Goal: Task Accomplishment & Management: Complete application form

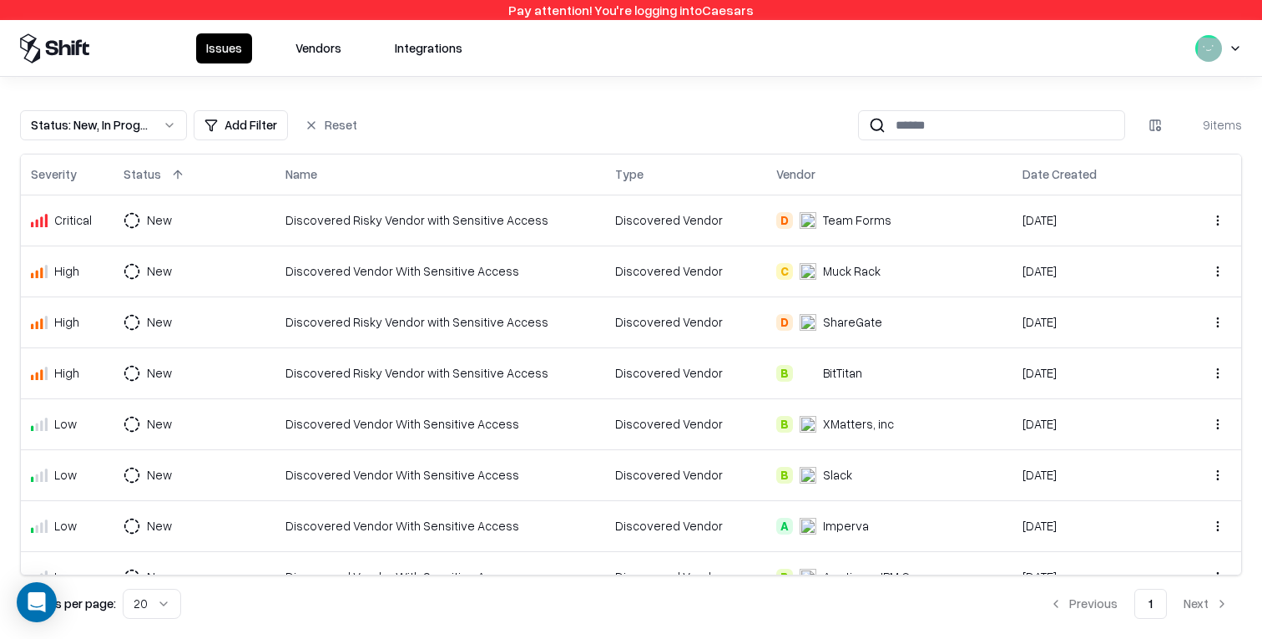
click at [1237, 38] on html "Pay attention! You're logging into Caesars Issues Vendors Integrations Status :…" at bounding box center [631, 319] width 1262 height 639
click at [1181, 130] on div "Log out" at bounding box center [1159, 132] width 200 height 33
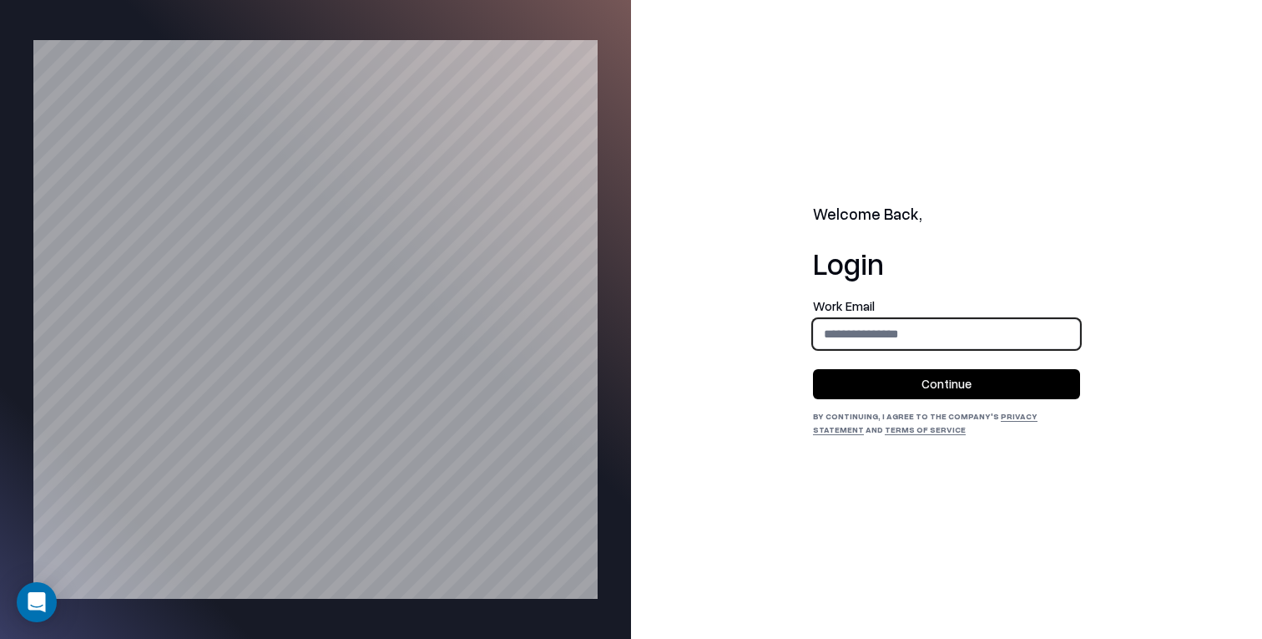
click at [906, 339] on input "email" at bounding box center [946, 333] width 265 height 31
type input "**********"
click at [919, 382] on button "Continue" at bounding box center [946, 384] width 267 height 30
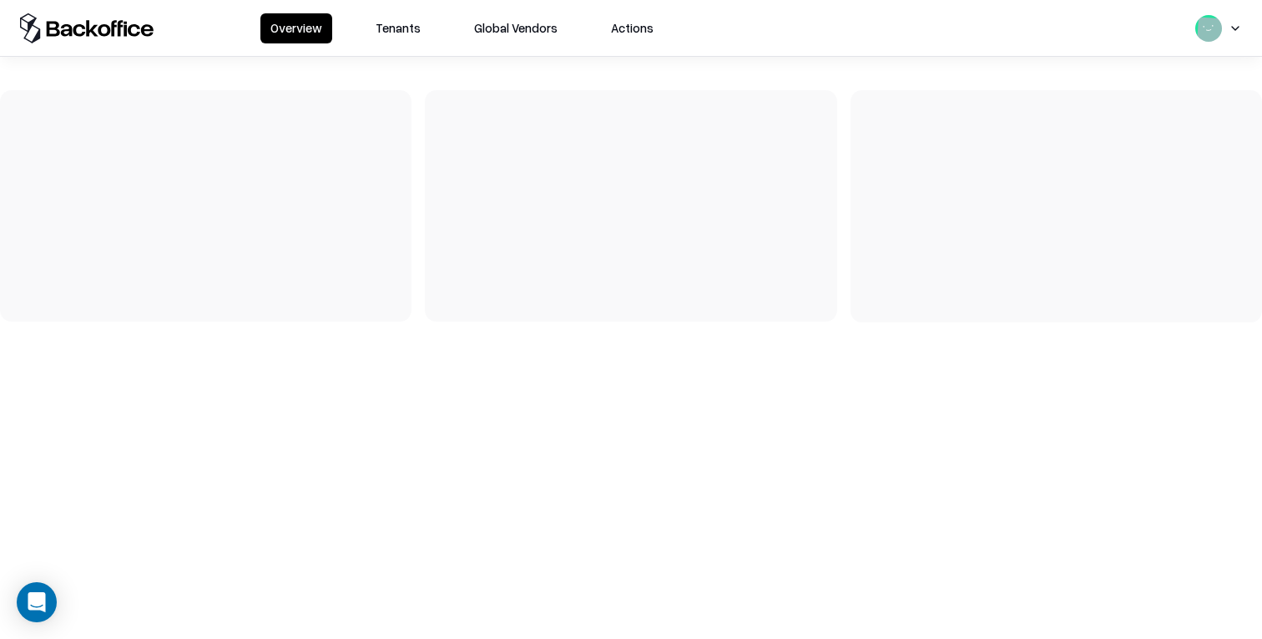
click at [399, 35] on button "Tenants" at bounding box center [398, 28] width 65 height 30
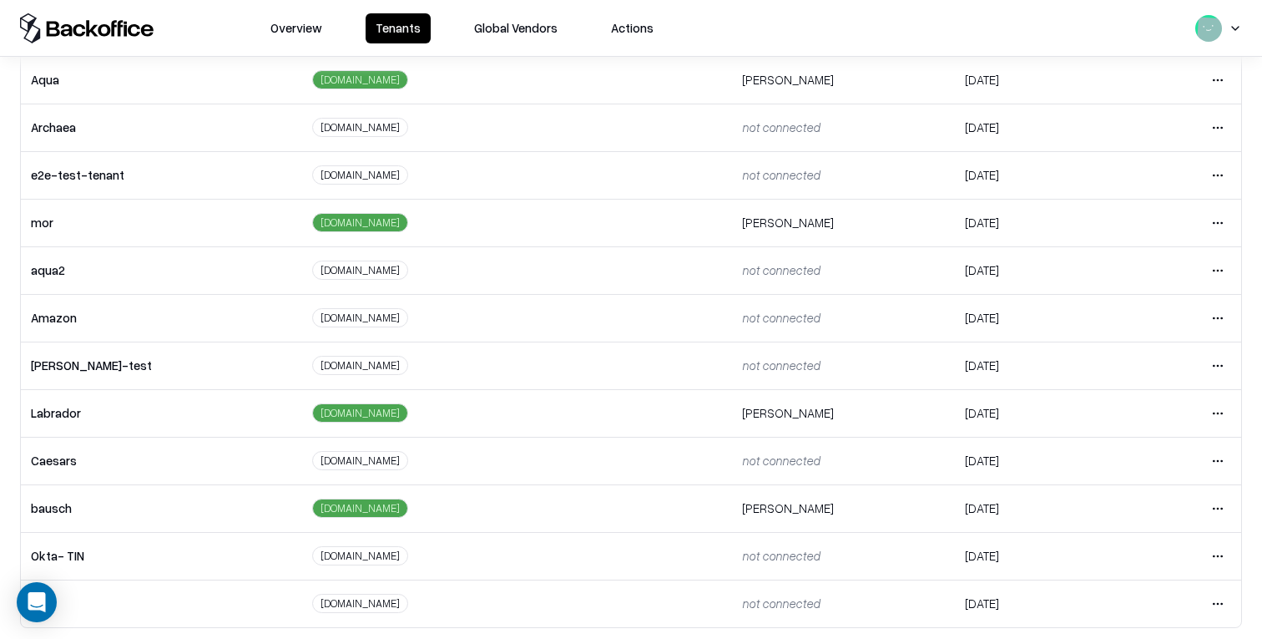
scroll to position [280, 0]
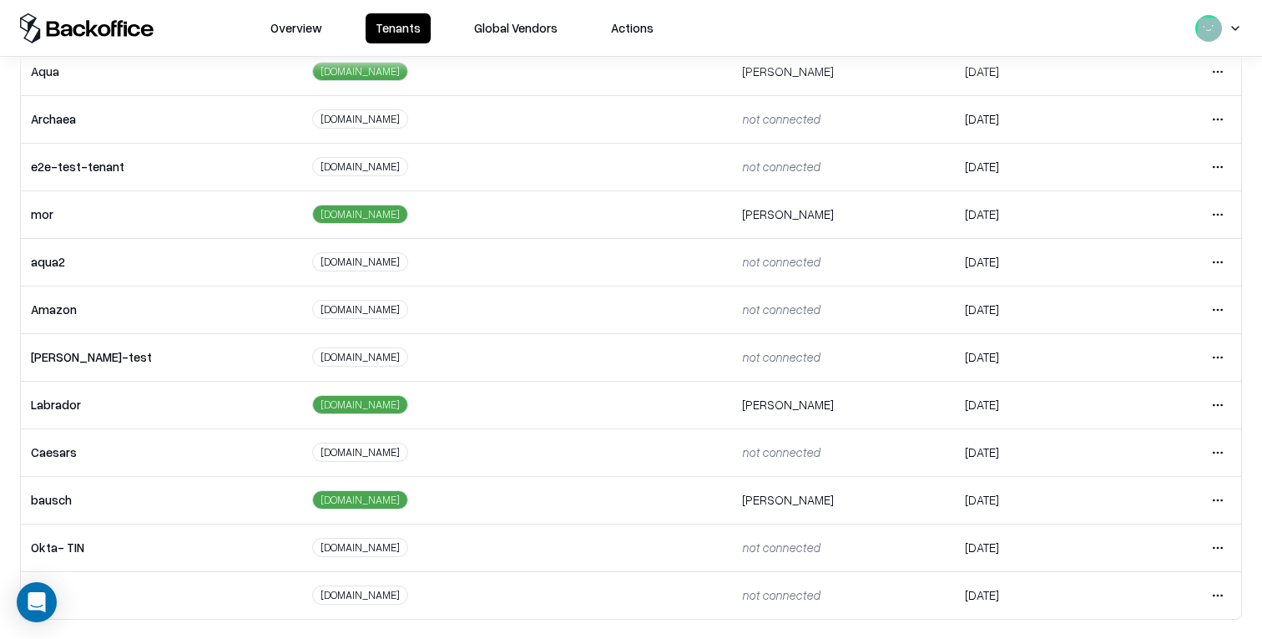
click at [1219, 407] on html "Overview Tenants Global Vendors Actions Tenants Add Tenant Tenant name Domain A…" at bounding box center [631, 319] width 1262 height 639
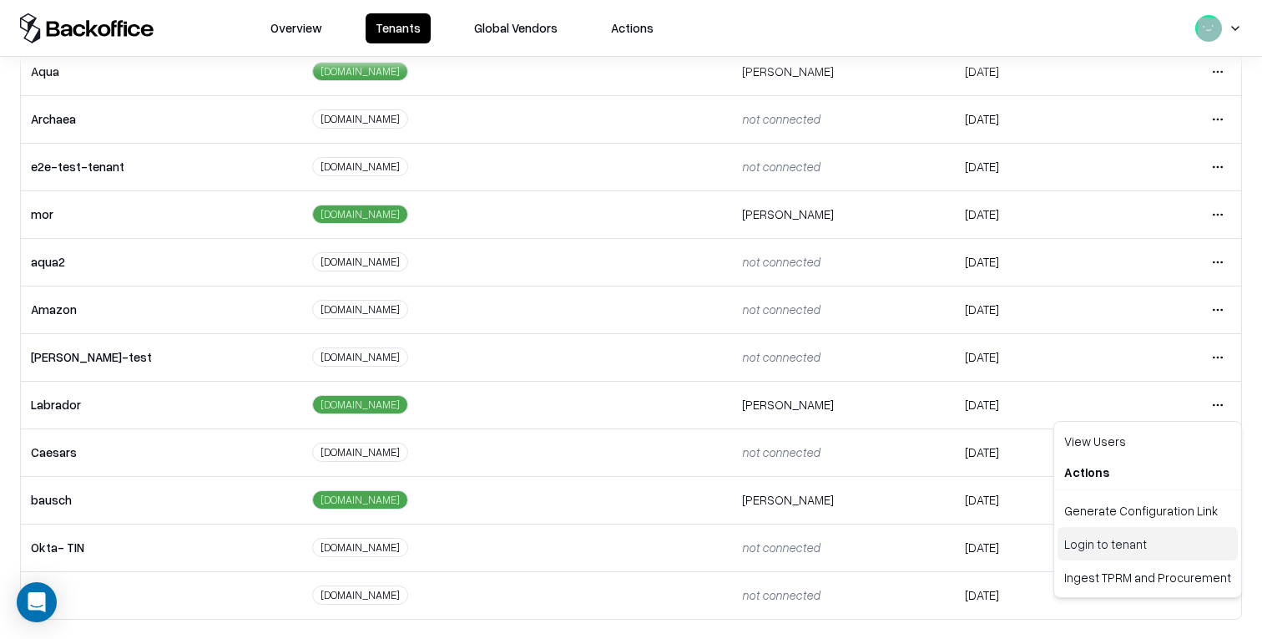
click at [1148, 534] on div "Login to tenant" at bounding box center [1148, 543] width 180 height 33
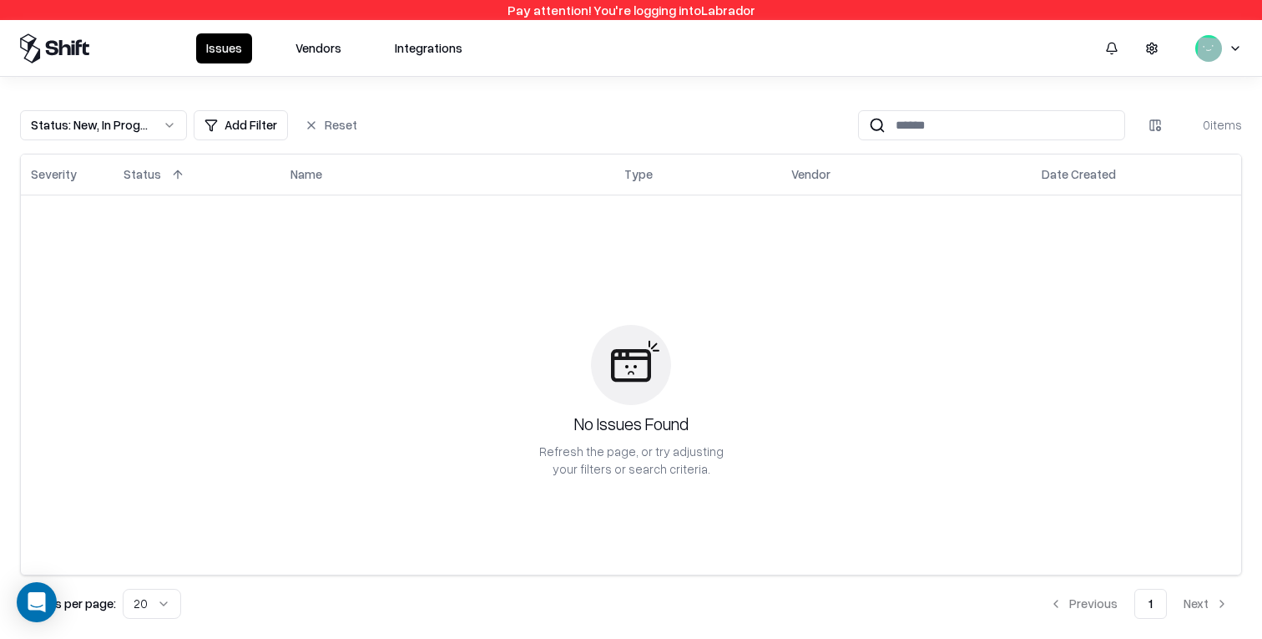
click at [317, 48] on button "Vendors" at bounding box center [318, 48] width 66 height 30
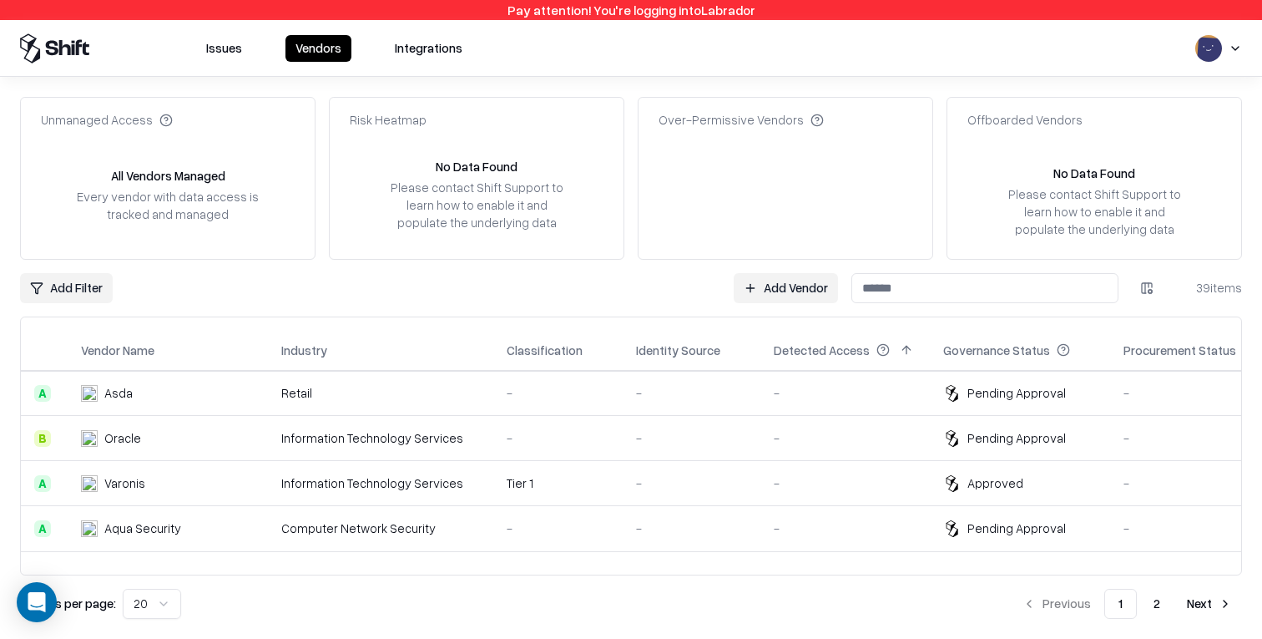
click at [787, 293] on link "Add Vendor" at bounding box center [786, 288] width 104 height 30
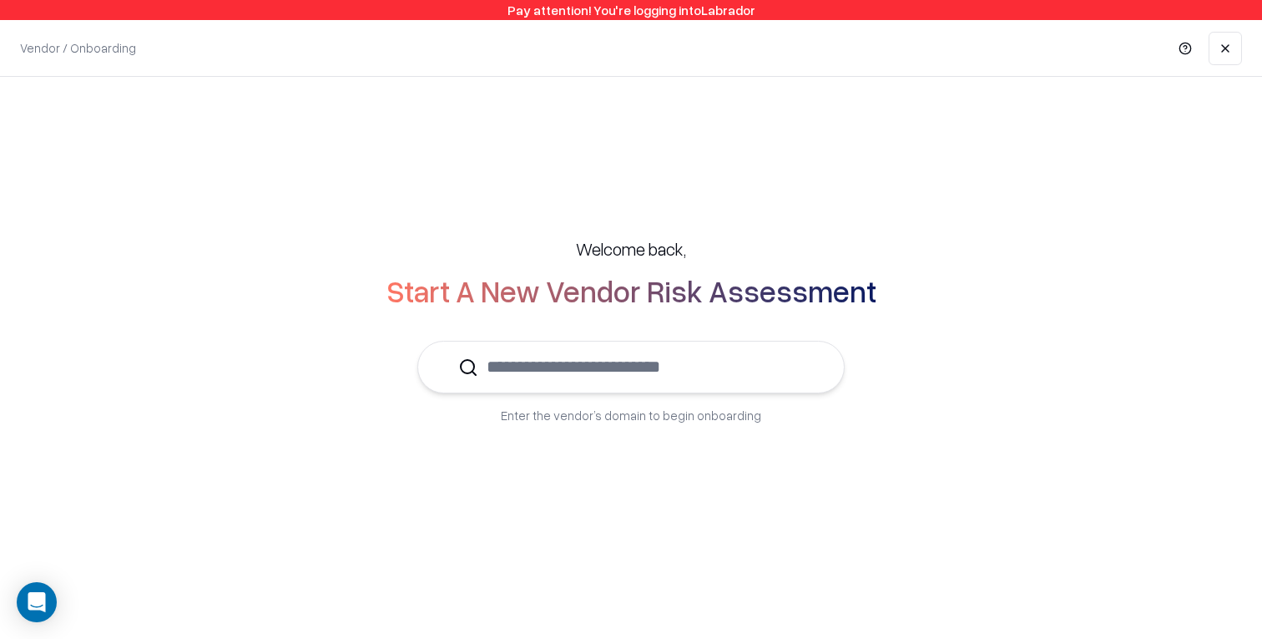
click at [704, 364] on input "text" at bounding box center [641, 366] width 326 height 51
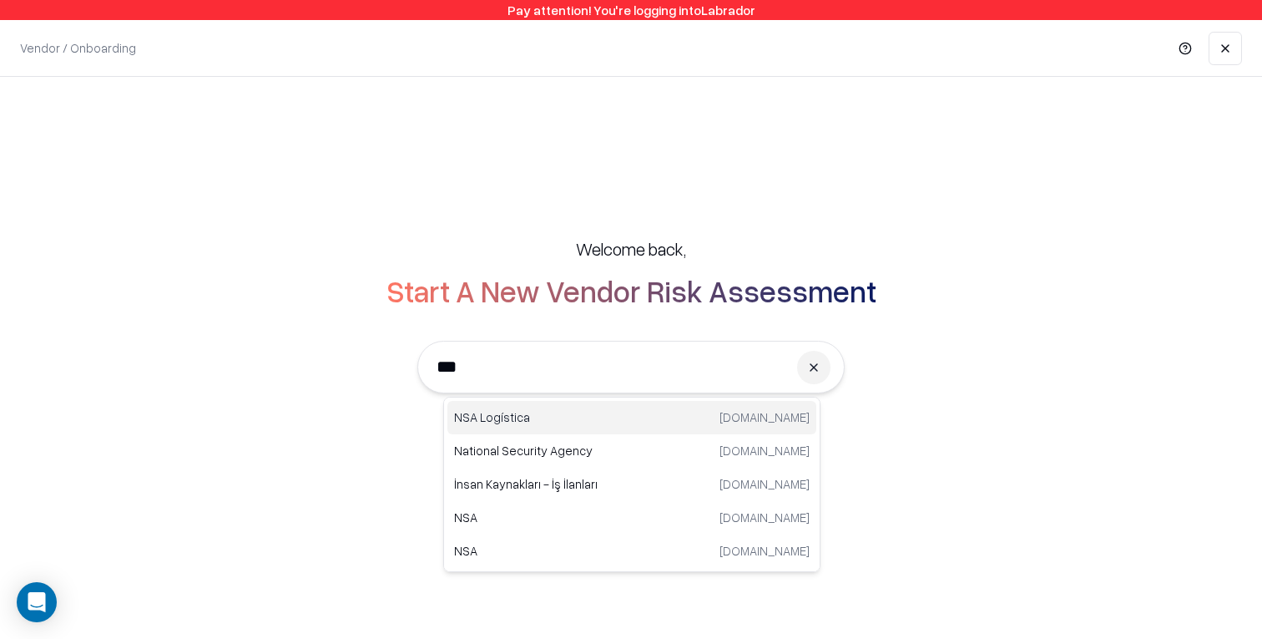
click at [675, 419] on div "NSA Logística nsalogistica.com" at bounding box center [631, 417] width 369 height 33
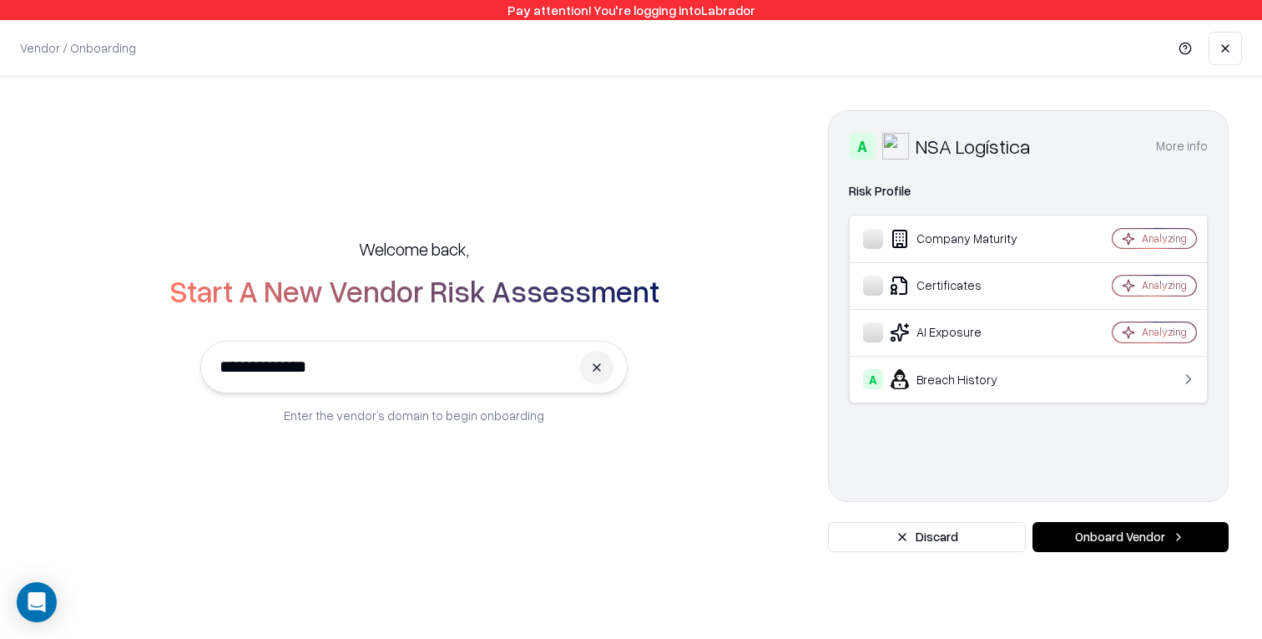
type input "**********"
click at [1105, 538] on button "Onboard Vendor" at bounding box center [1130, 537] width 196 height 30
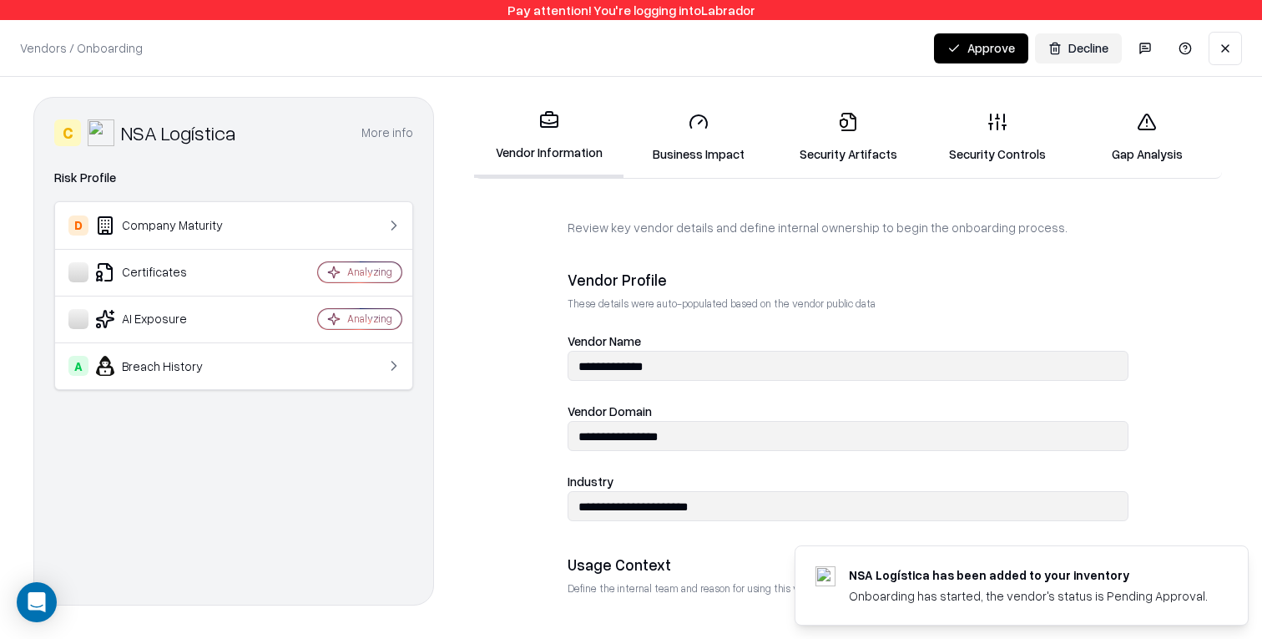
click at [724, 140] on link "Business Impact" at bounding box center [697, 137] width 149 height 78
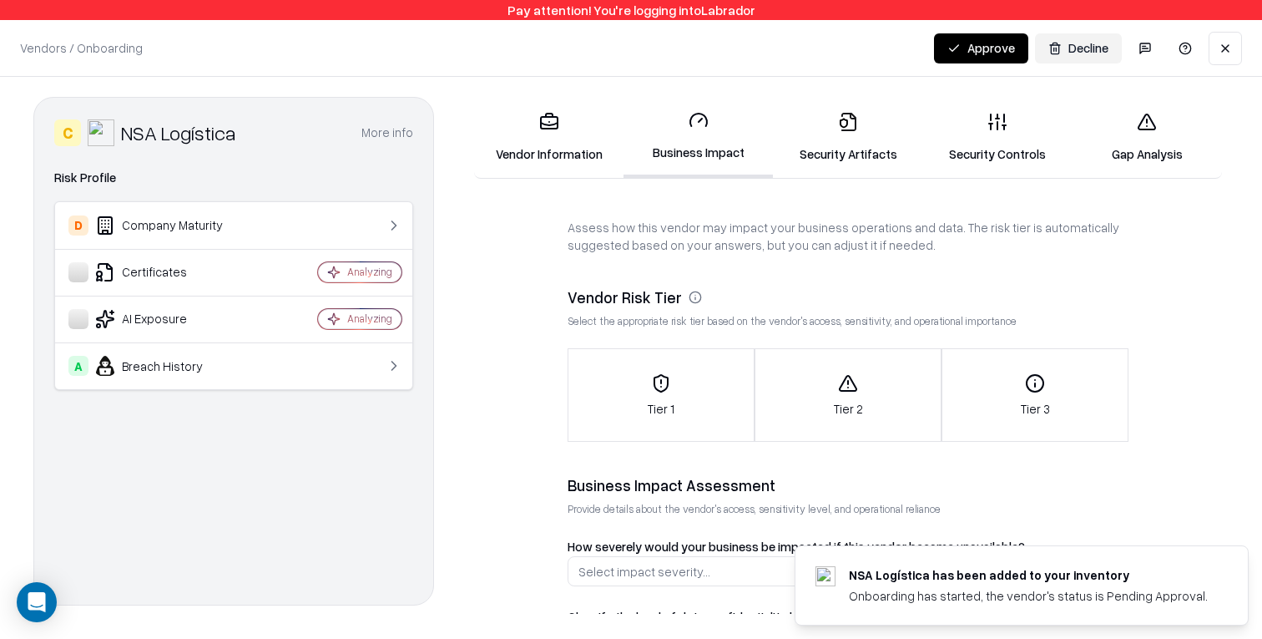
click at [844, 144] on link "Security Artifacts" at bounding box center [847, 137] width 149 height 78
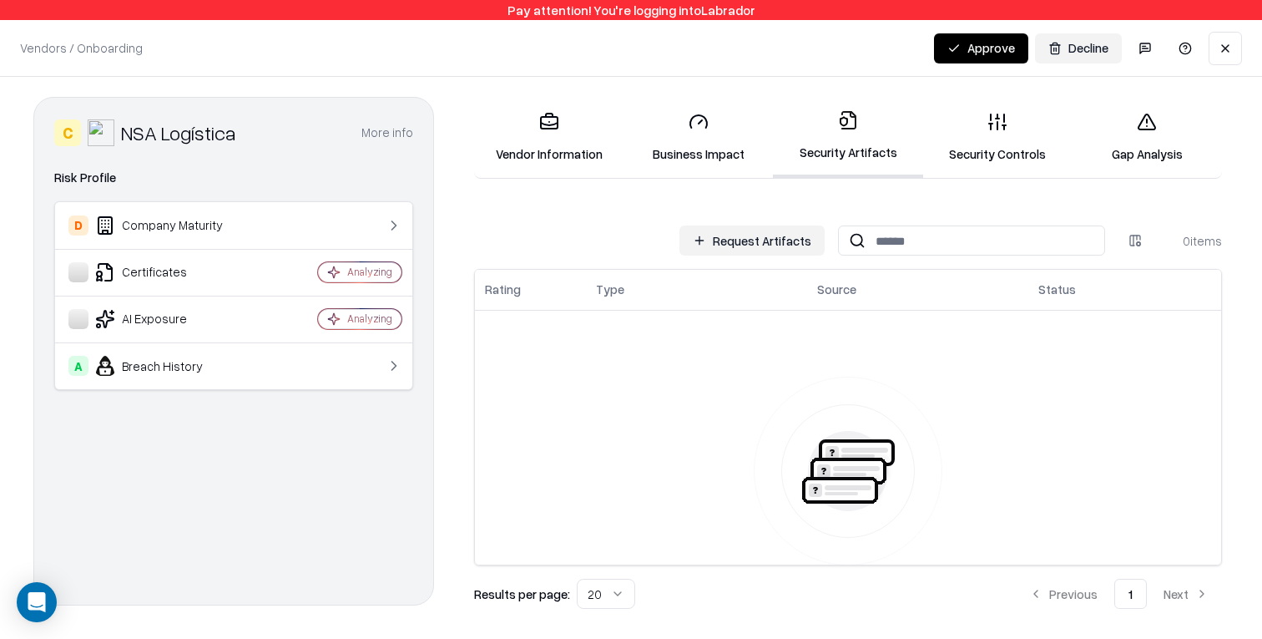
click at [760, 245] on button "Request Artifacts" at bounding box center [751, 240] width 145 height 30
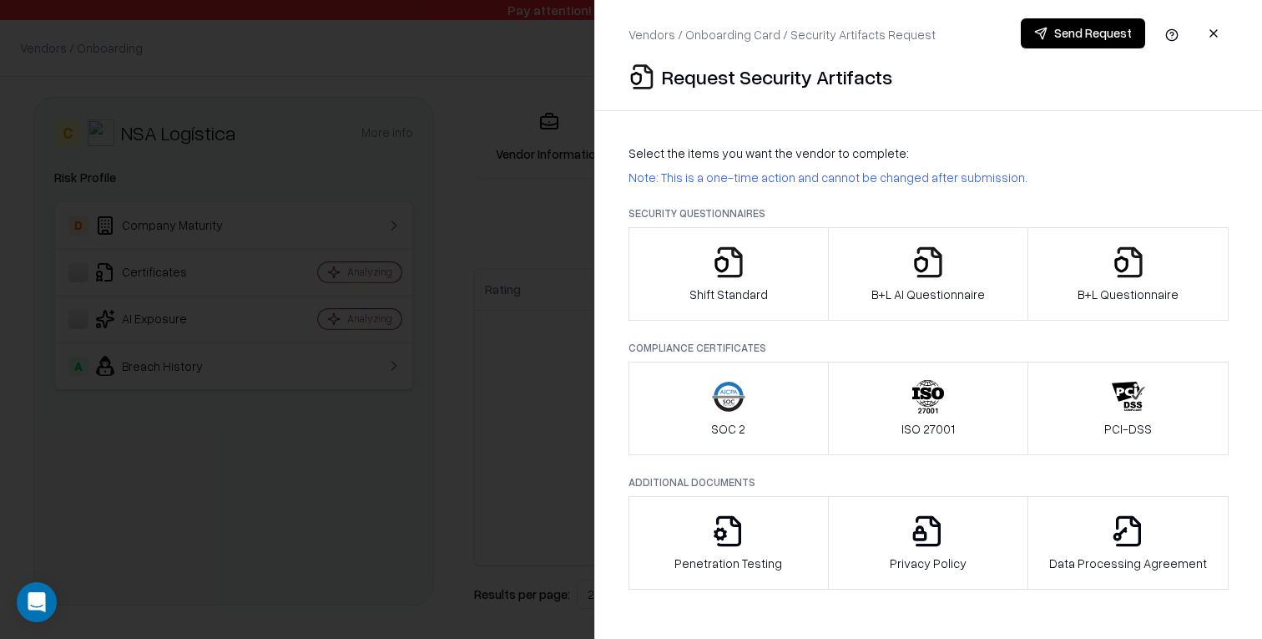
click at [1101, 304] on button "B+L Questionnaire" at bounding box center [1127, 273] width 201 height 93
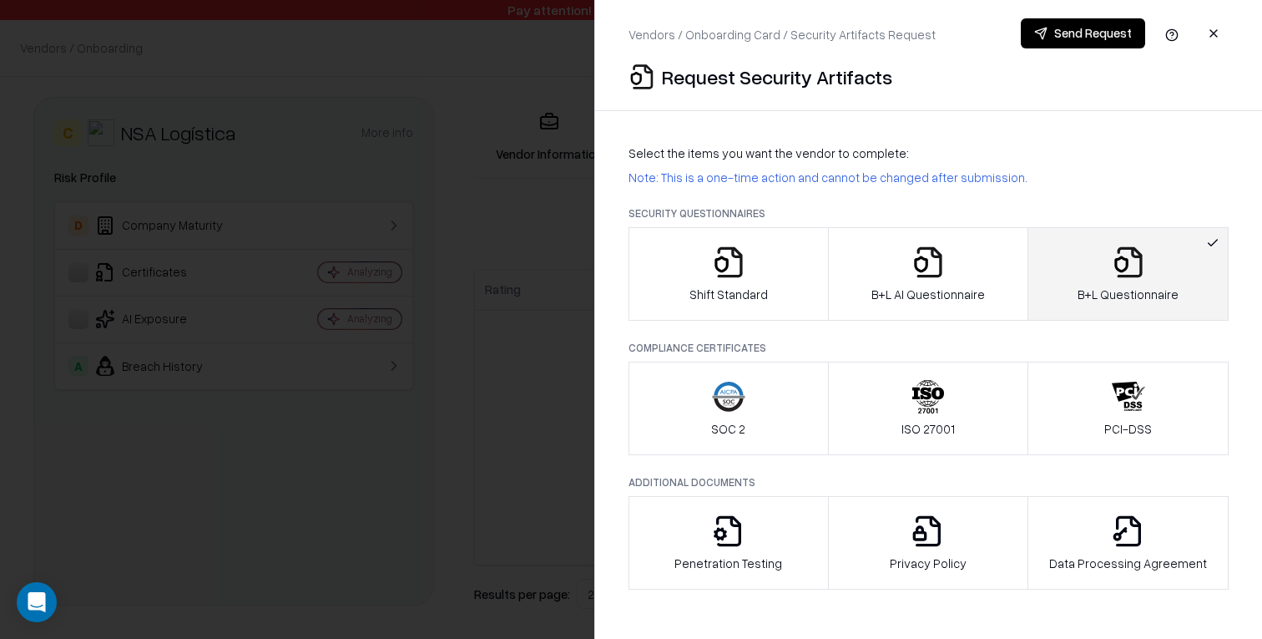
click at [959, 286] on p "B+L AI Questionnaire" at bounding box center [928, 294] width 114 height 18
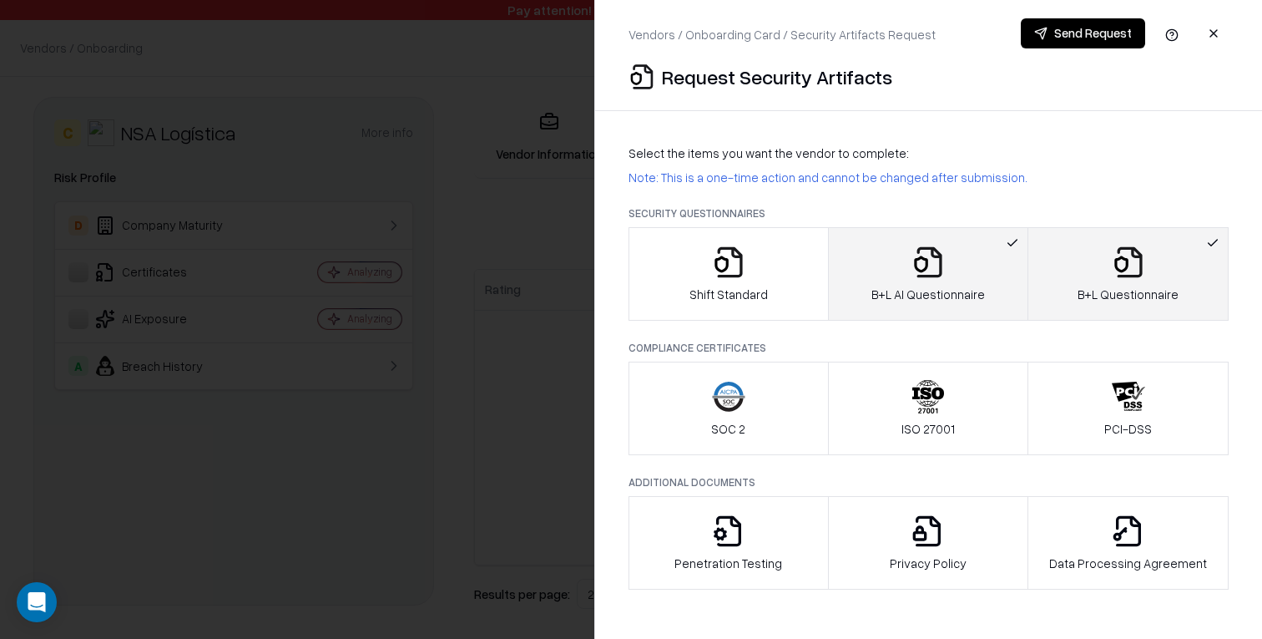
click at [975, 285] on p "B+L AI Questionnaire" at bounding box center [928, 294] width 114 height 18
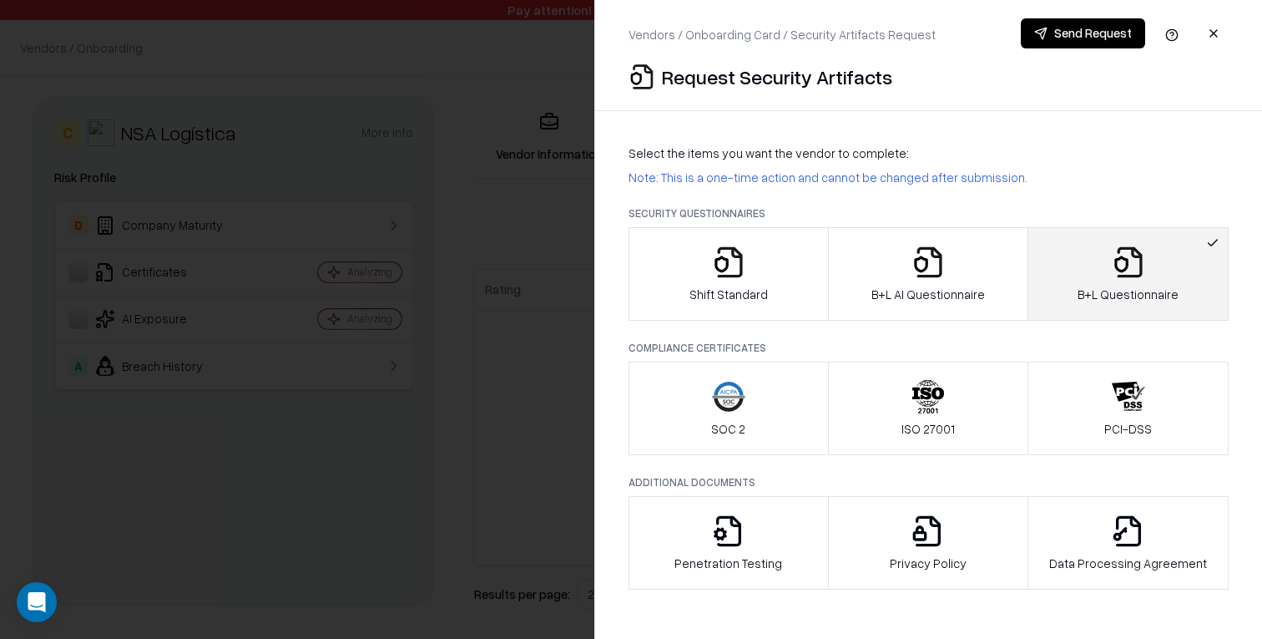
click at [991, 291] on button "B+L AI Questionnaire" at bounding box center [928, 273] width 201 height 93
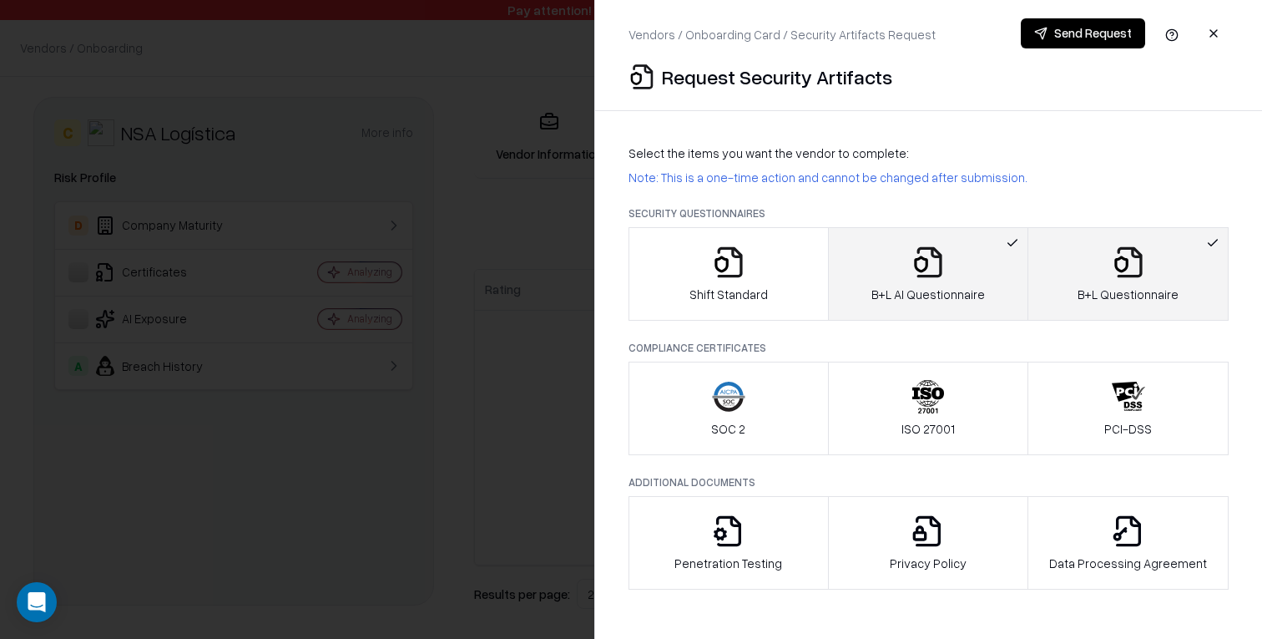
click at [1088, 41] on button "Send Request" at bounding box center [1083, 33] width 124 height 30
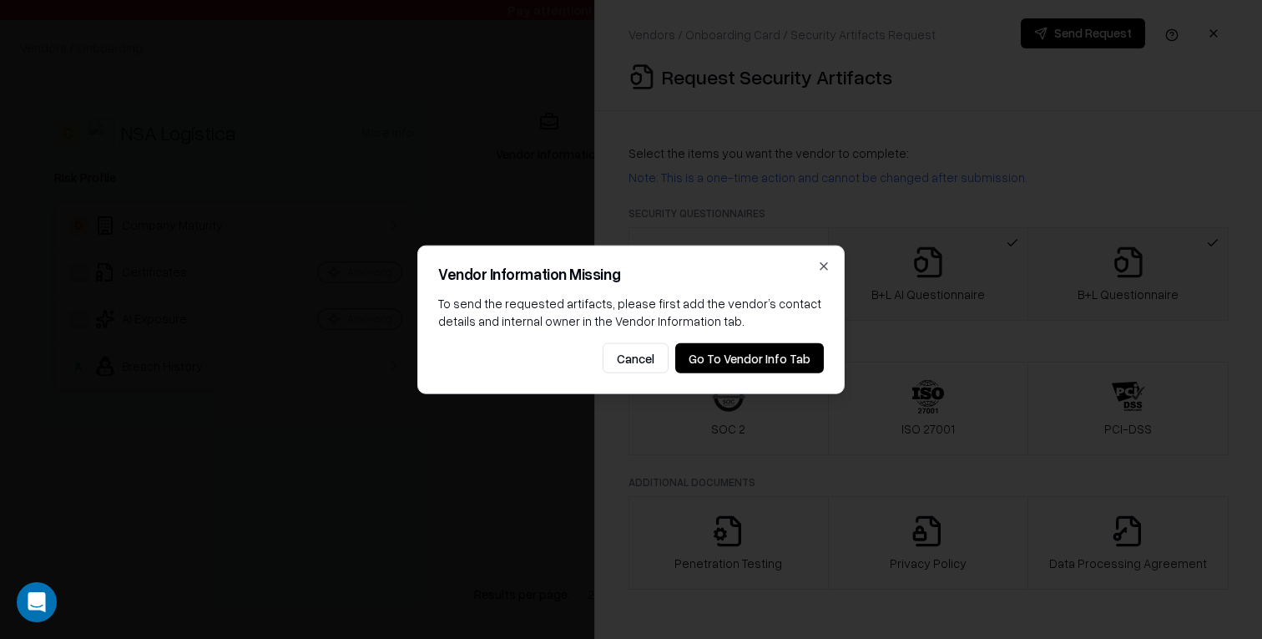
click at [750, 363] on button "Go To Vendor Info Tab" at bounding box center [749, 358] width 149 height 30
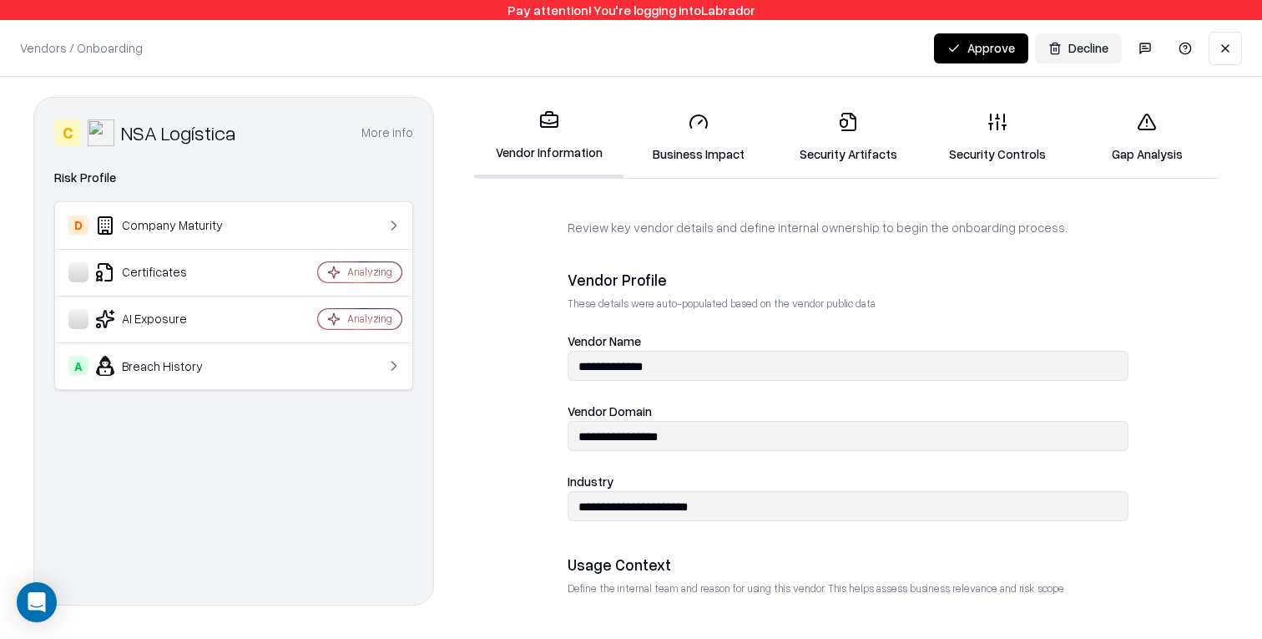
click at [469, 354] on form "**********" at bounding box center [847, 416] width 761 height 395
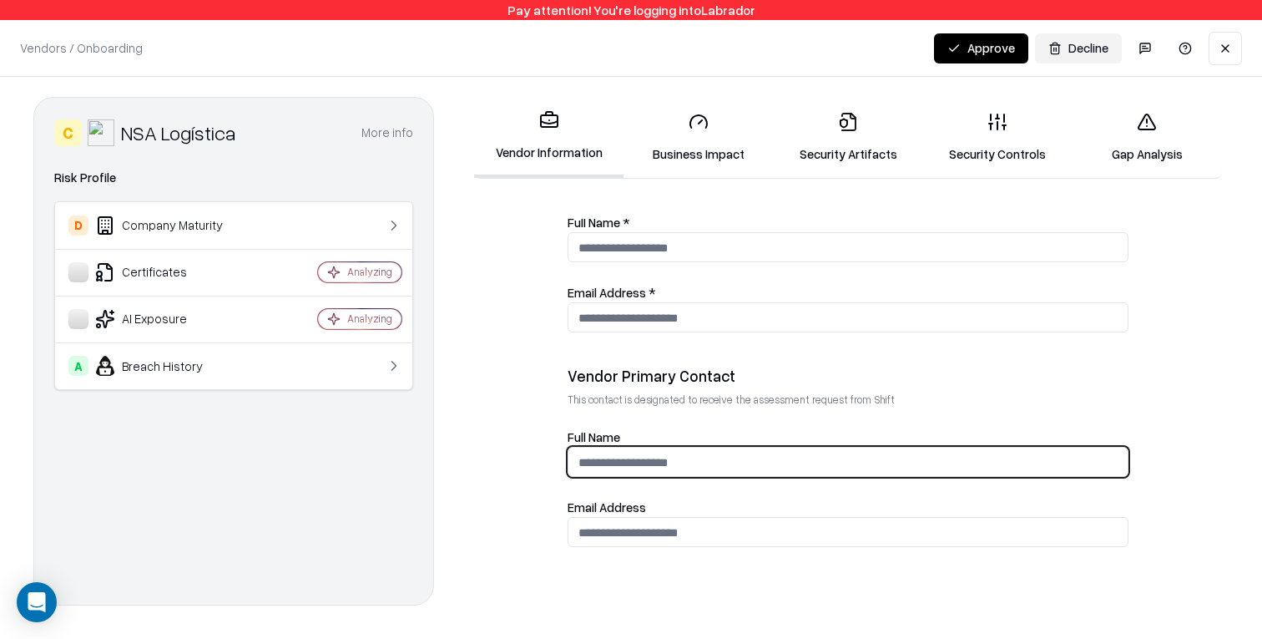
click at [629, 467] on input "Full Name" at bounding box center [847, 462] width 559 height 31
type input "*********"
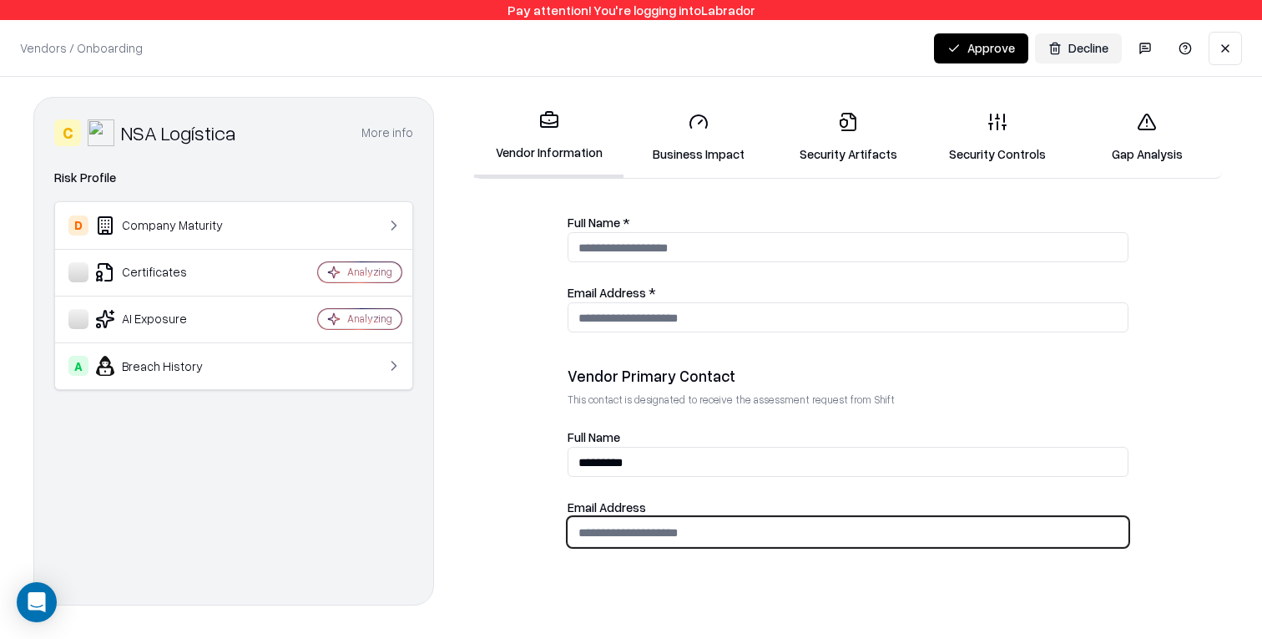
click at [618, 543] on input "email" at bounding box center [847, 532] width 559 height 31
type input "**********"
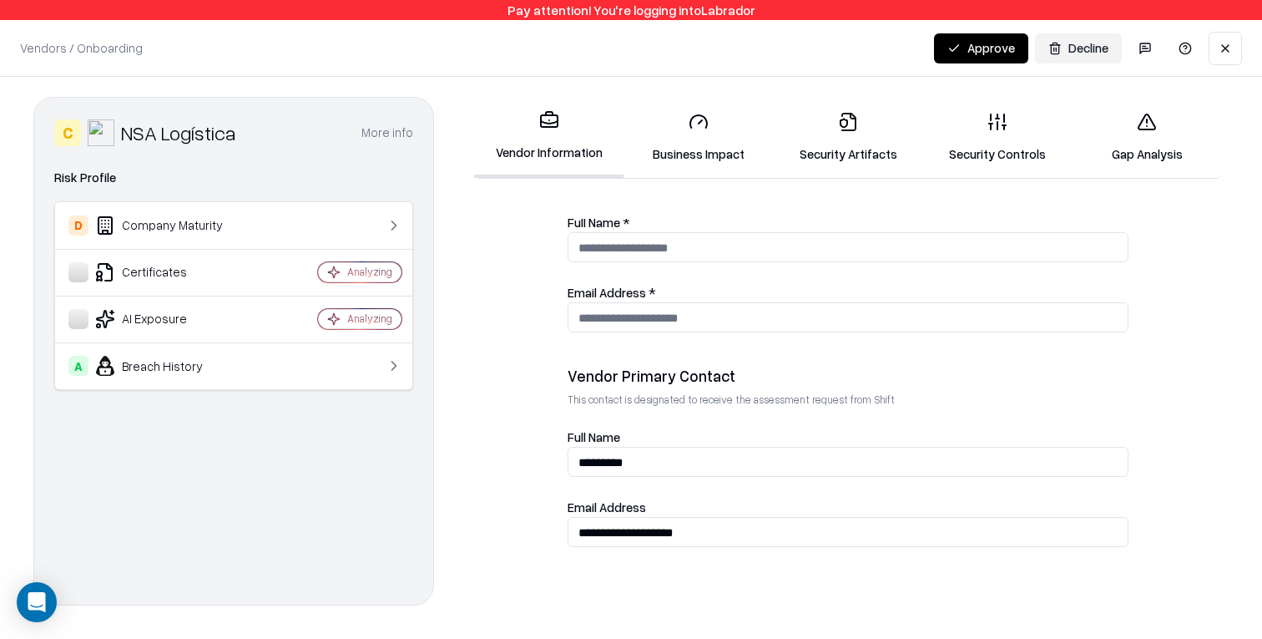
click at [962, 53] on button "Approve" at bounding box center [981, 48] width 94 height 30
click at [877, 135] on link "Security Artifacts" at bounding box center [847, 137] width 149 height 78
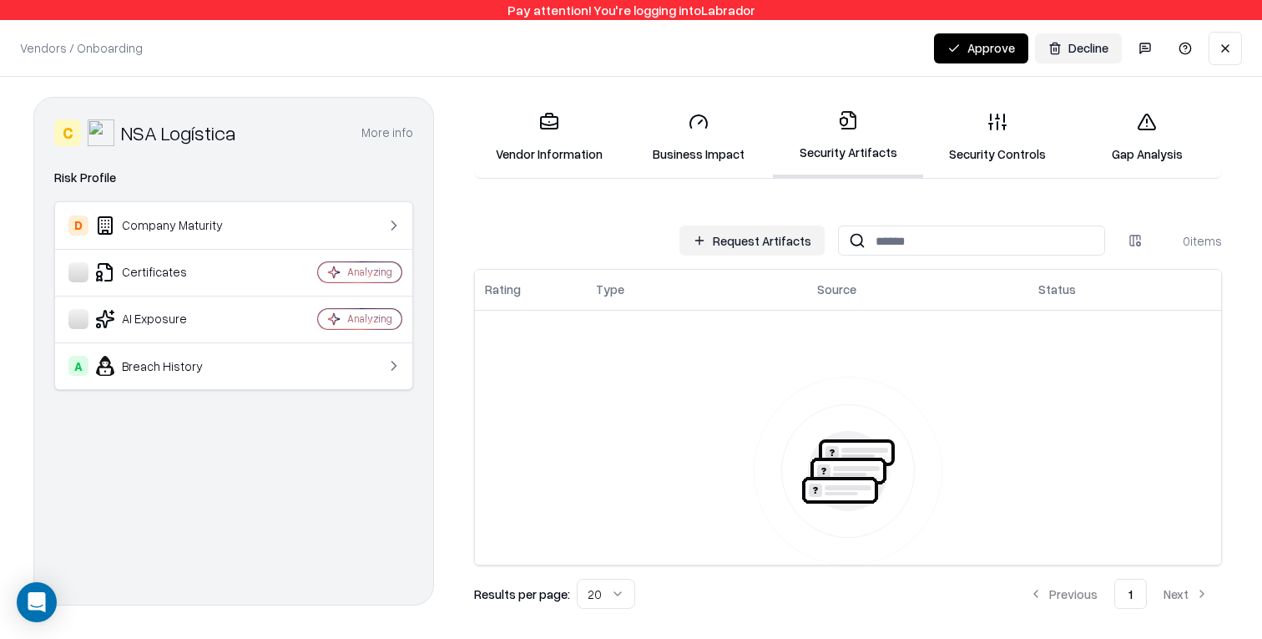
click at [784, 240] on button "Request Artifacts" at bounding box center [751, 240] width 145 height 30
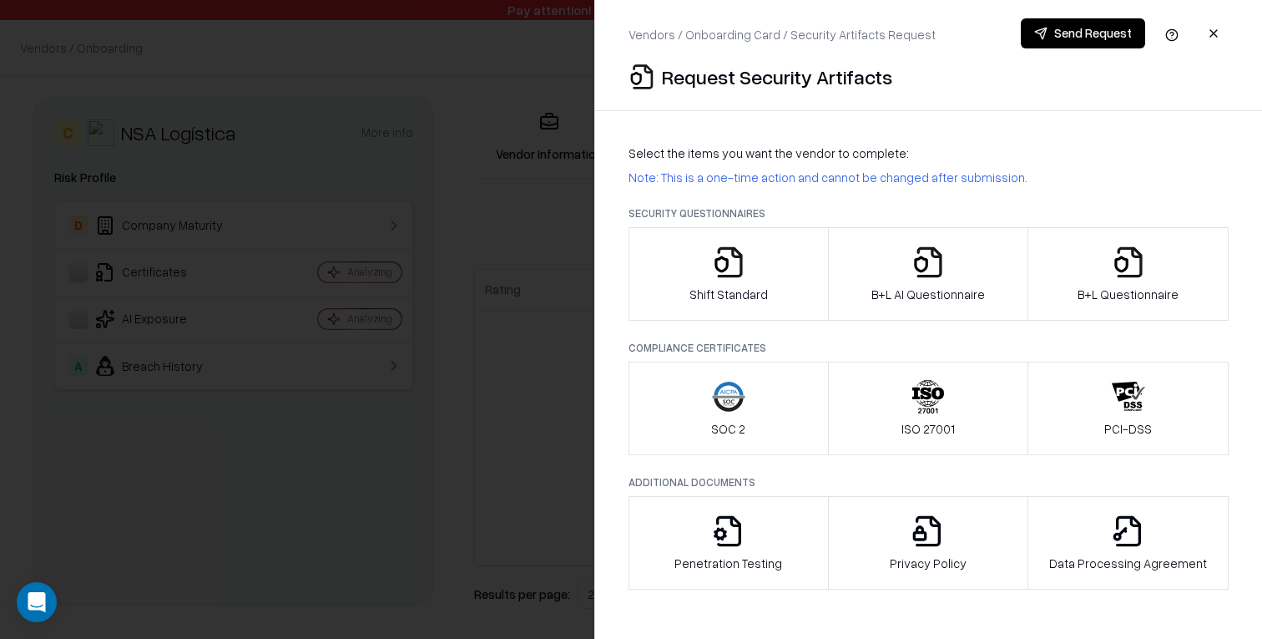
click at [565, 229] on div at bounding box center [631, 319] width 1262 height 639
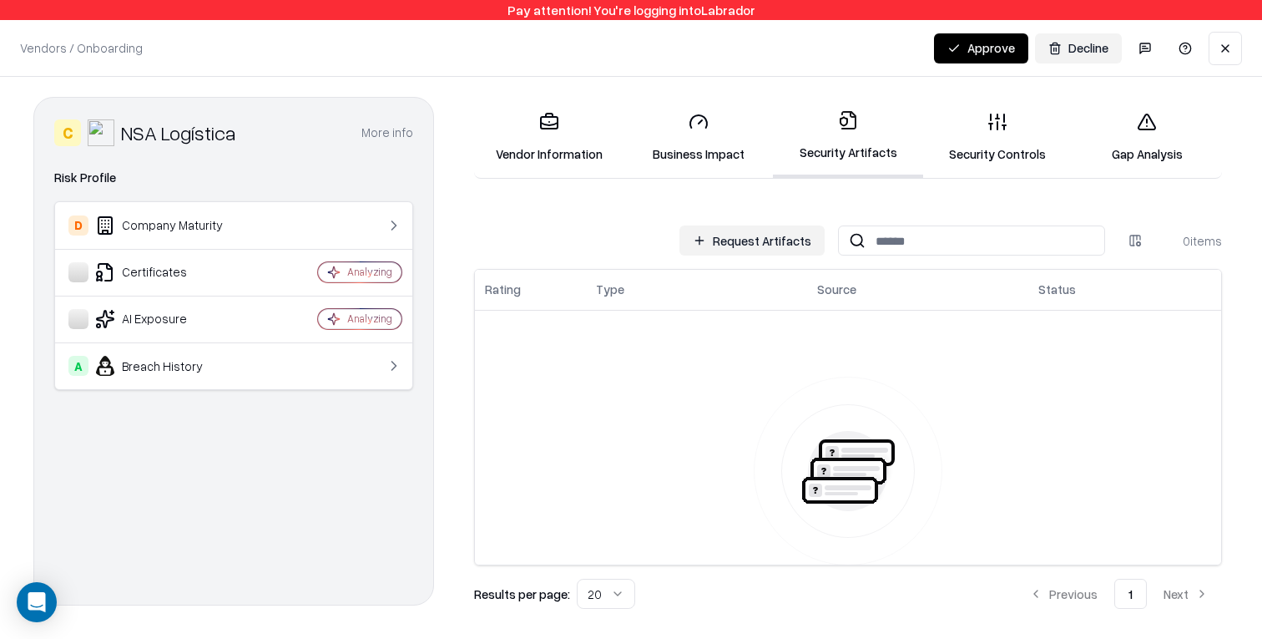
click at [506, 166] on link "Vendor Information" at bounding box center [548, 137] width 149 height 78
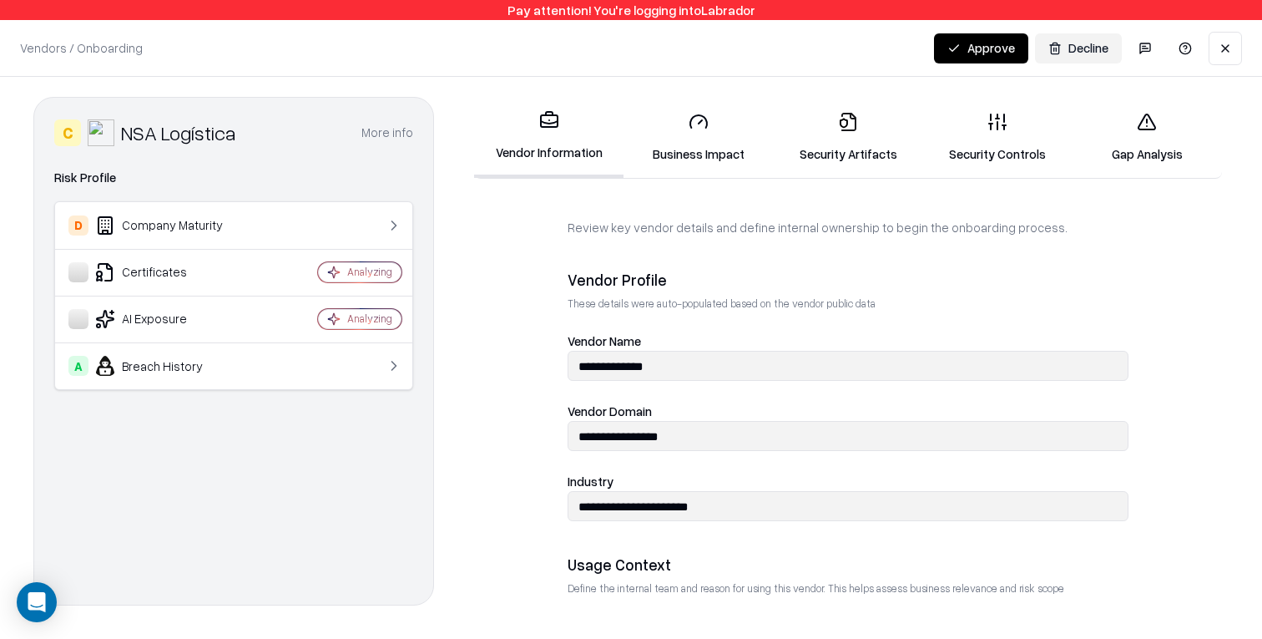
click at [836, 139] on link "Security Artifacts" at bounding box center [847, 137] width 149 height 78
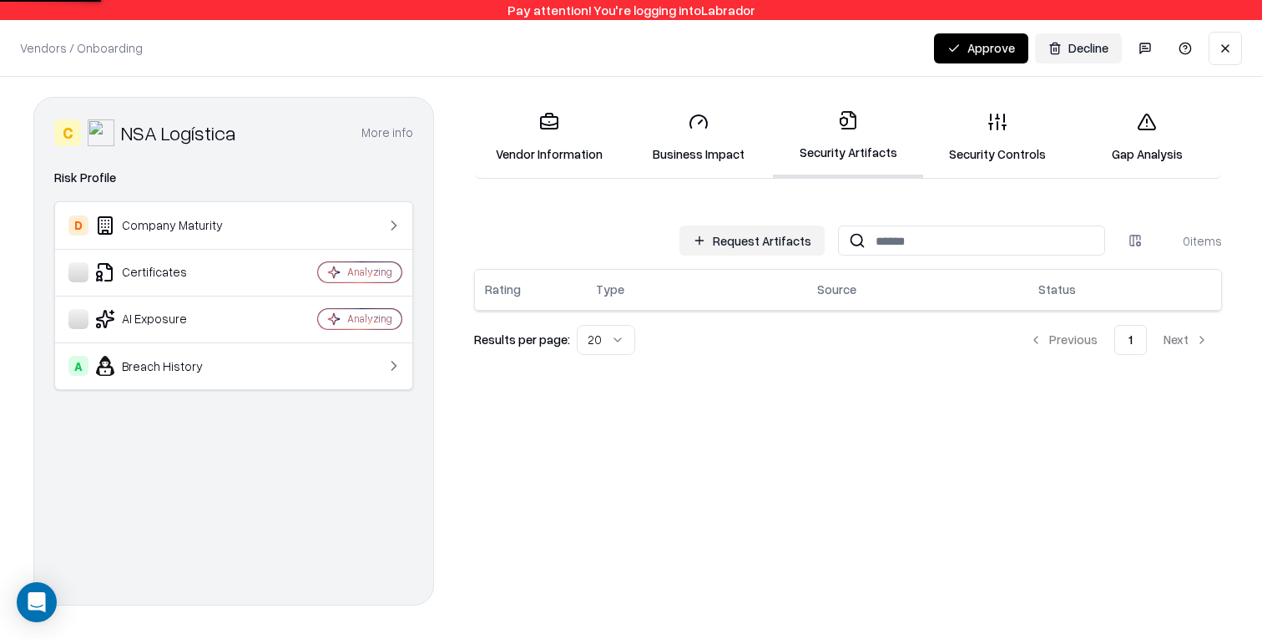
click at [996, 58] on button "Approve" at bounding box center [981, 48] width 94 height 30
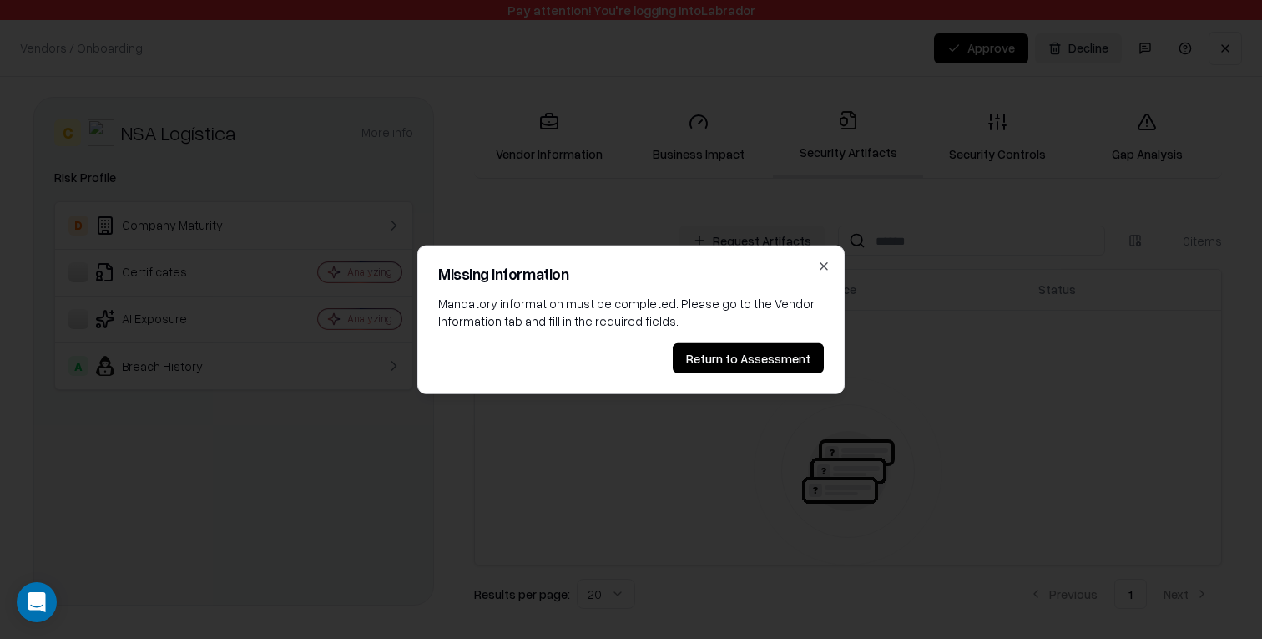
click at [830, 268] on div "Missing Information Mandatory information must be completed. Please go to the V…" at bounding box center [630, 319] width 427 height 149
click at [826, 268] on icon "button" at bounding box center [823, 265] width 7 height 7
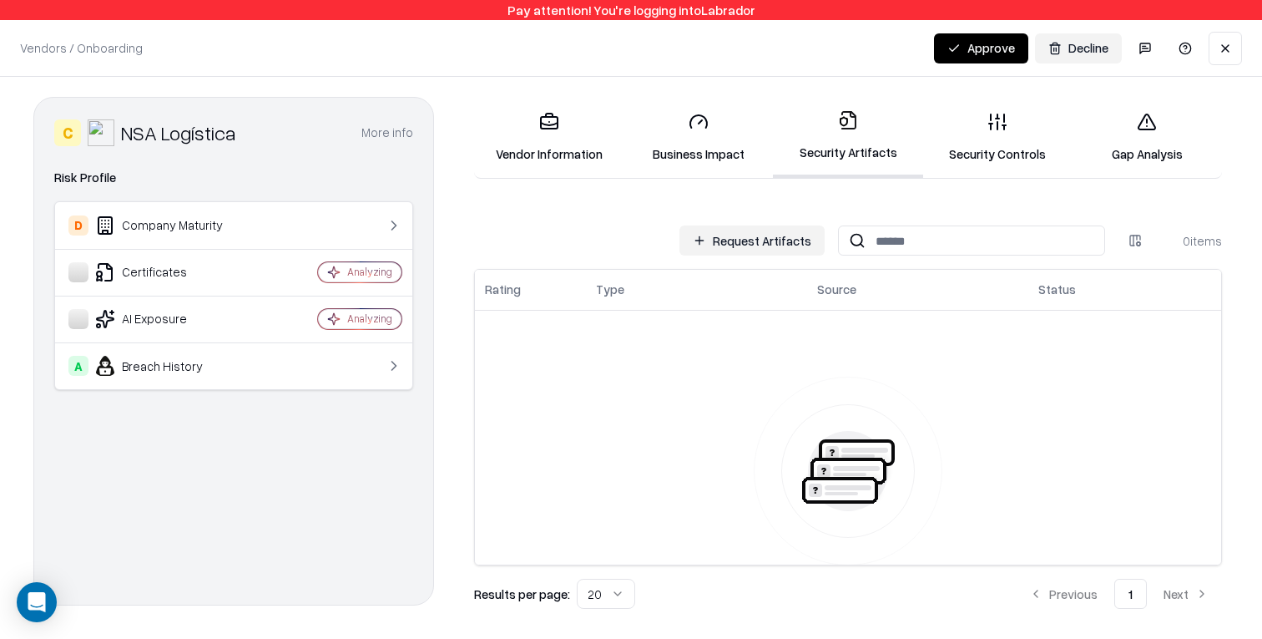
click at [774, 242] on button "Request Artifacts" at bounding box center [751, 240] width 145 height 30
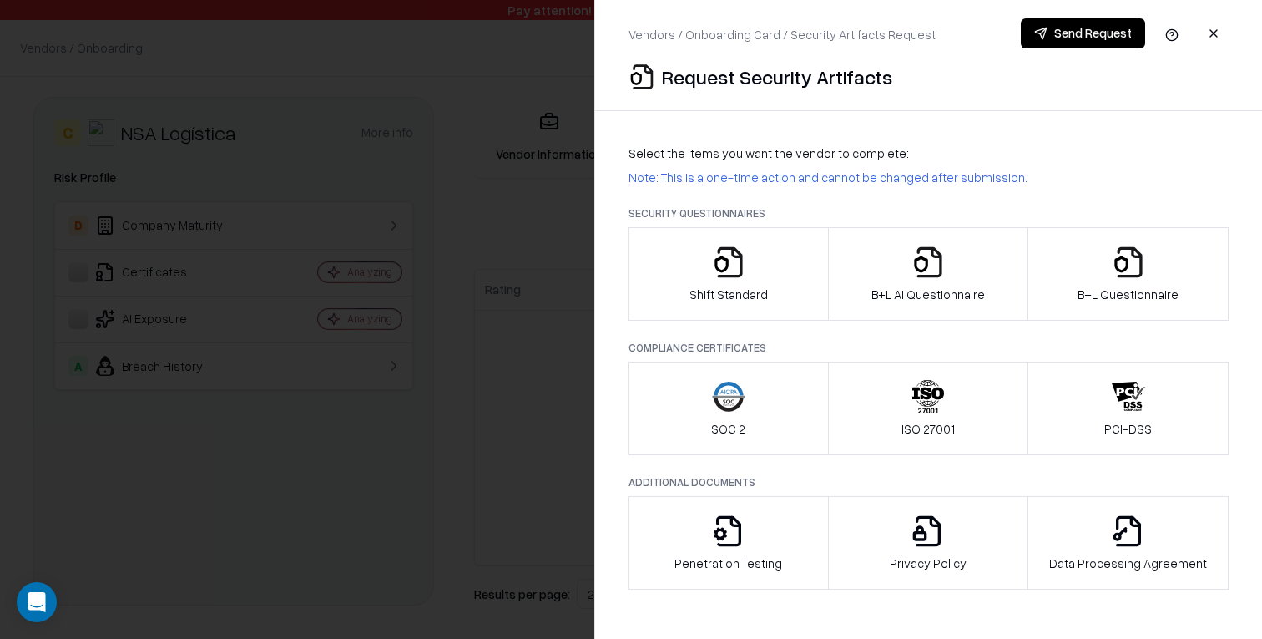
click at [1138, 280] on div "B+L Questionnaire" at bounding box center [1128, 274] width 101 height 58
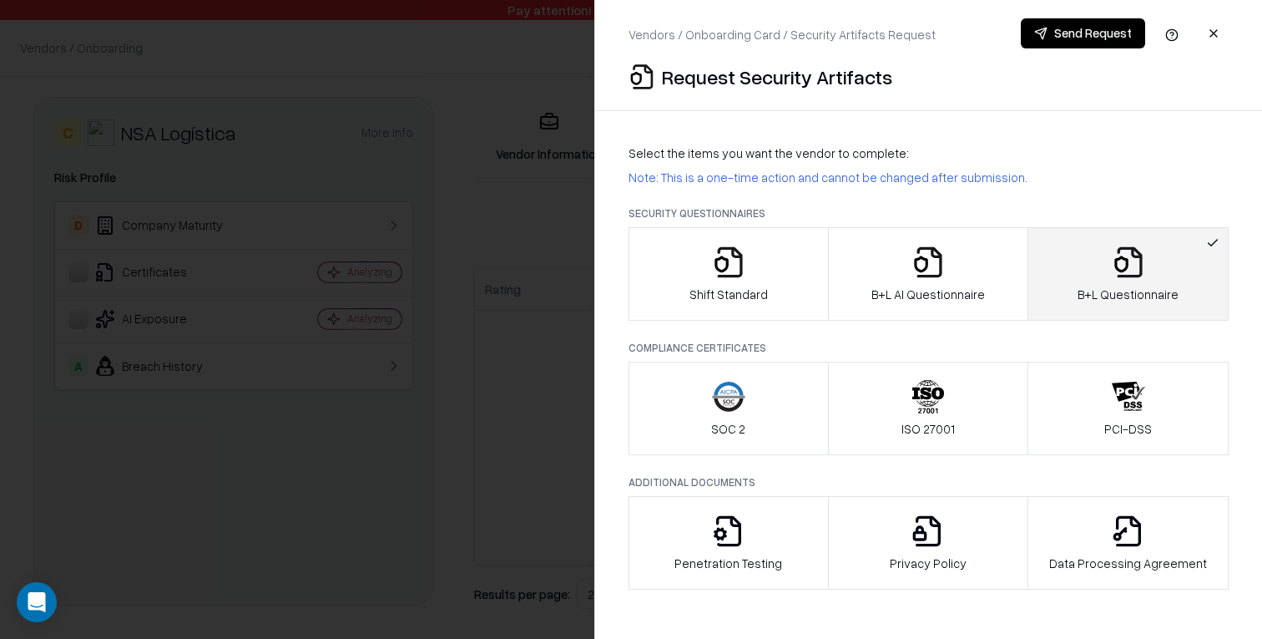
click at [966, 280] on div "B+L AI Questionnaire" at bounding box center [928, 274] width 114 height 58
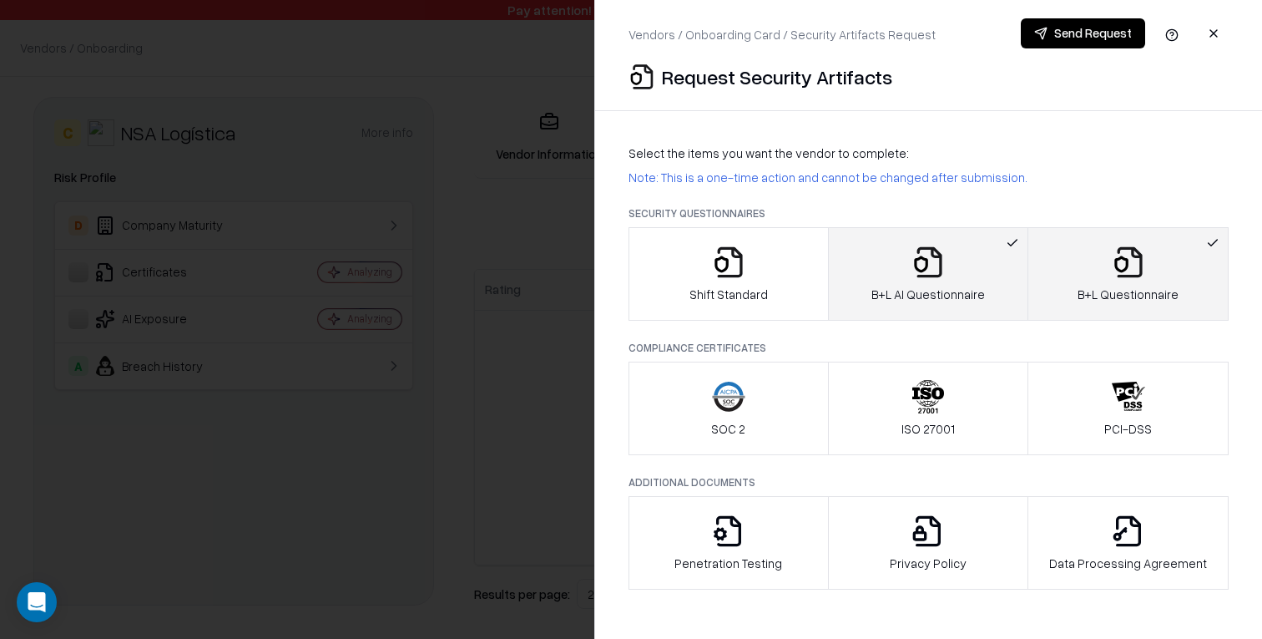
click at [1083, 33] on button "Send Request" at bounding box center [1083, 33] width 124 height 30
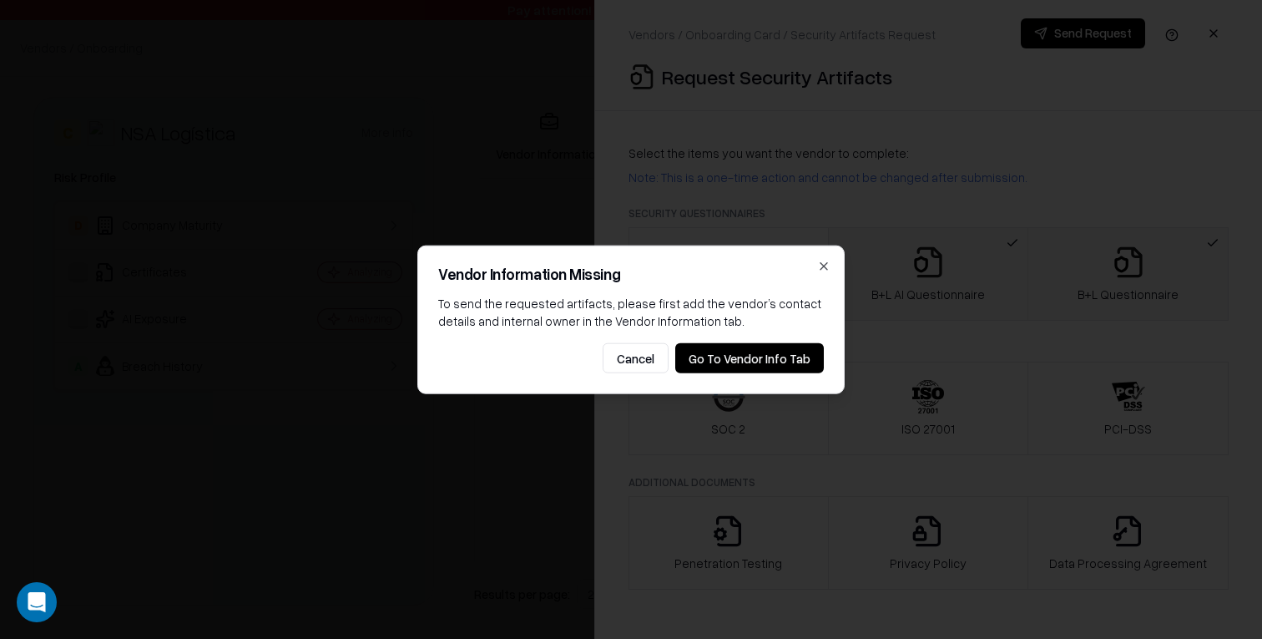
click at [797, 366] on button "Go To Vendor Info Tab" at bounding box center [749, 358] width 149 height 30
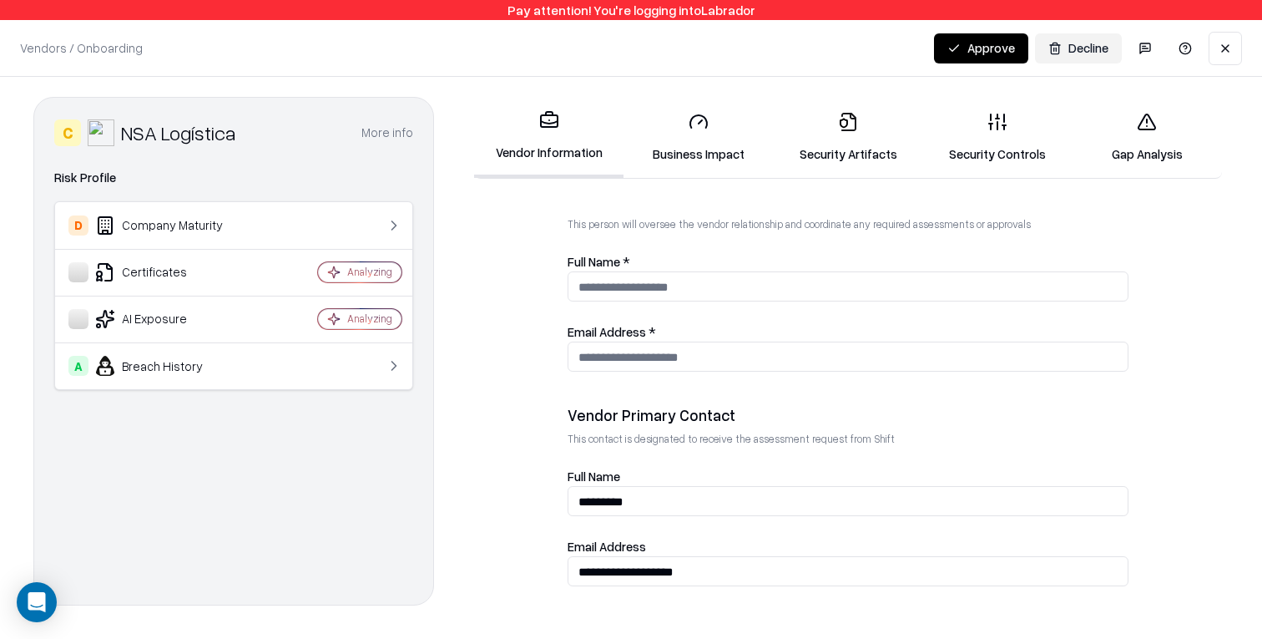
scroll to position [623, 0]
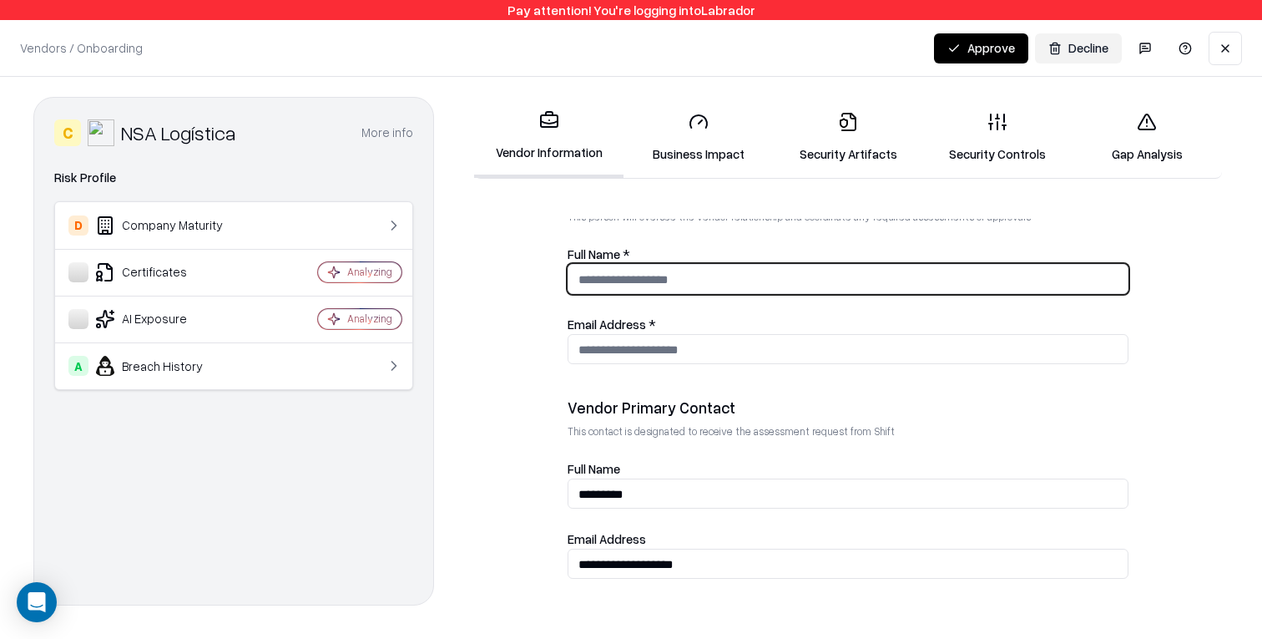
click at [613, 270] on input "Full Name *" at bounding box center [847, 279] width 559 height 31
type input "**********"
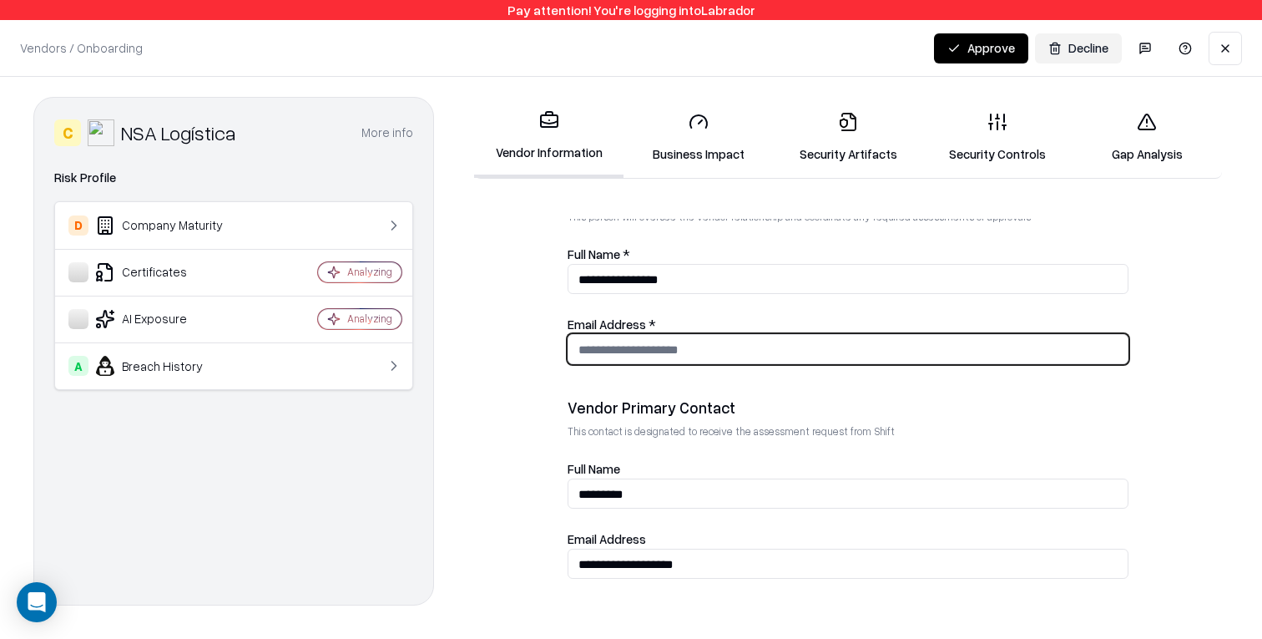
click at [590, 353] on input "Email Address *" at bounding box center [847, 349] width 559 height 31
type input "**********"
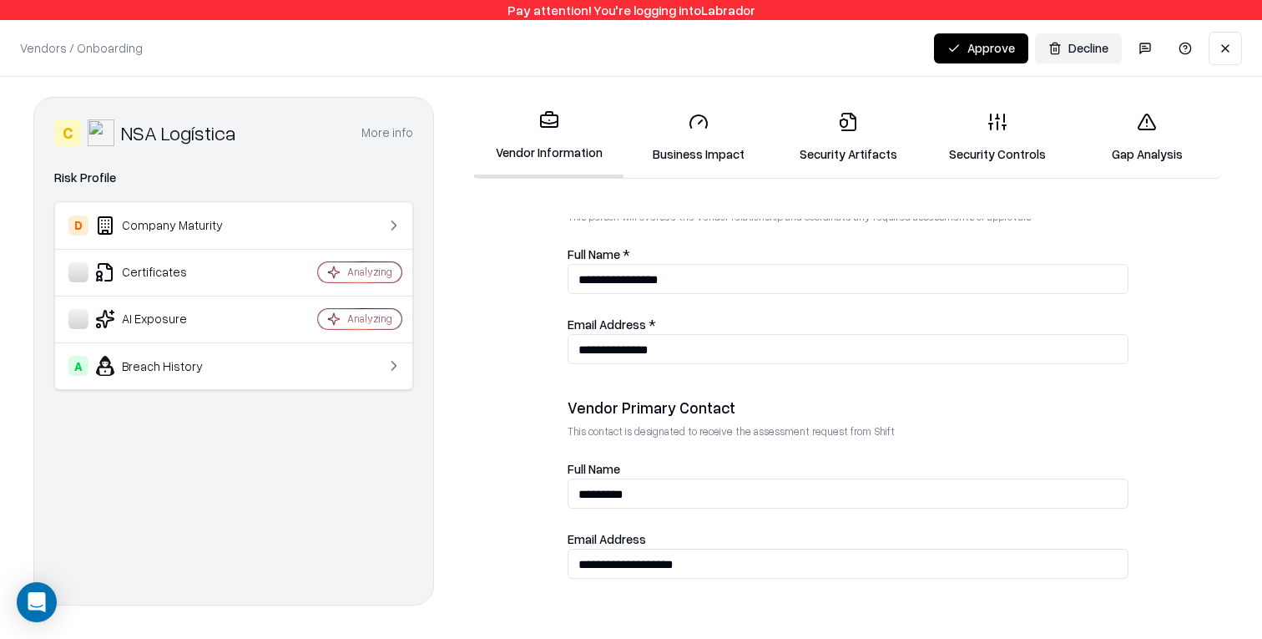
click at [508, 376] on form "**********" at bounding box center [847, 416] width 761 height 395
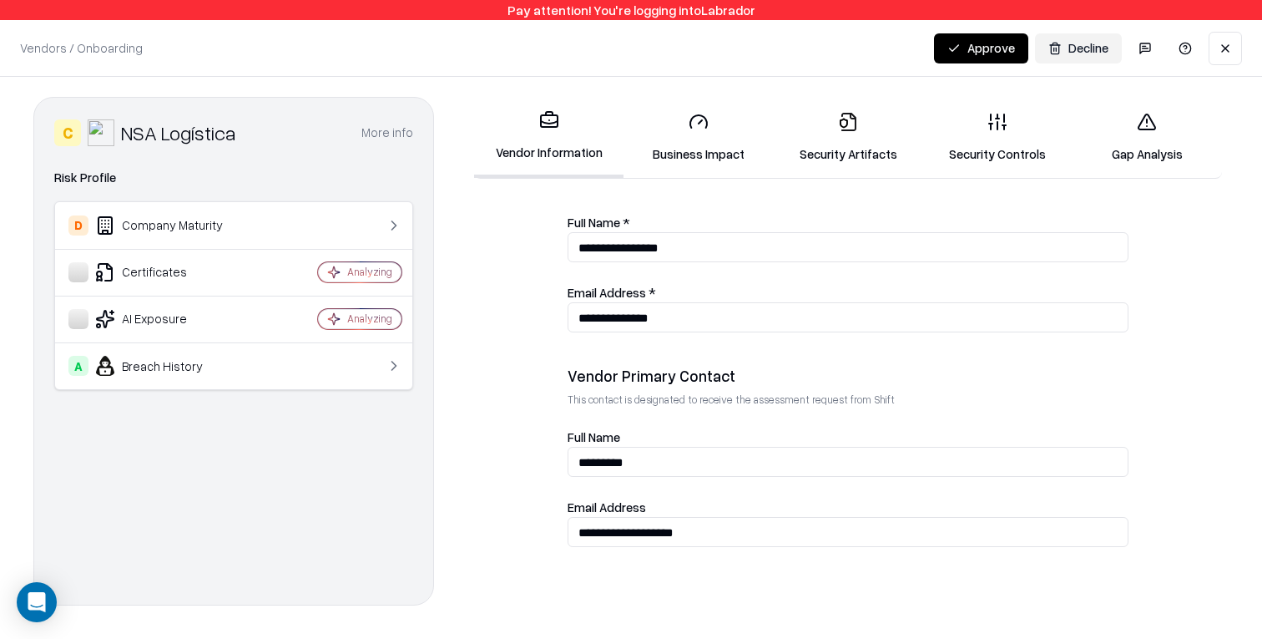
click at [882, 144] on link "Security Artifacts" at bounding box center [847, 137] width 149 height 78
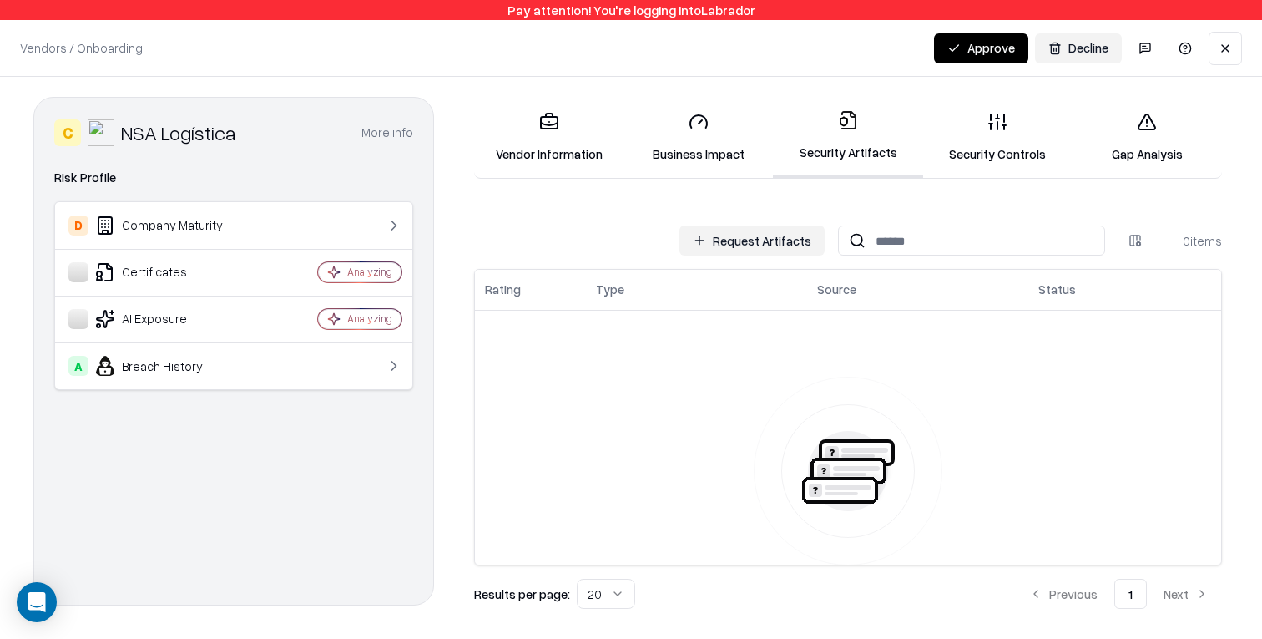
click at [780, 230] on button "Request Artifacts" at bounding box center [751, 240] width 145 height 30
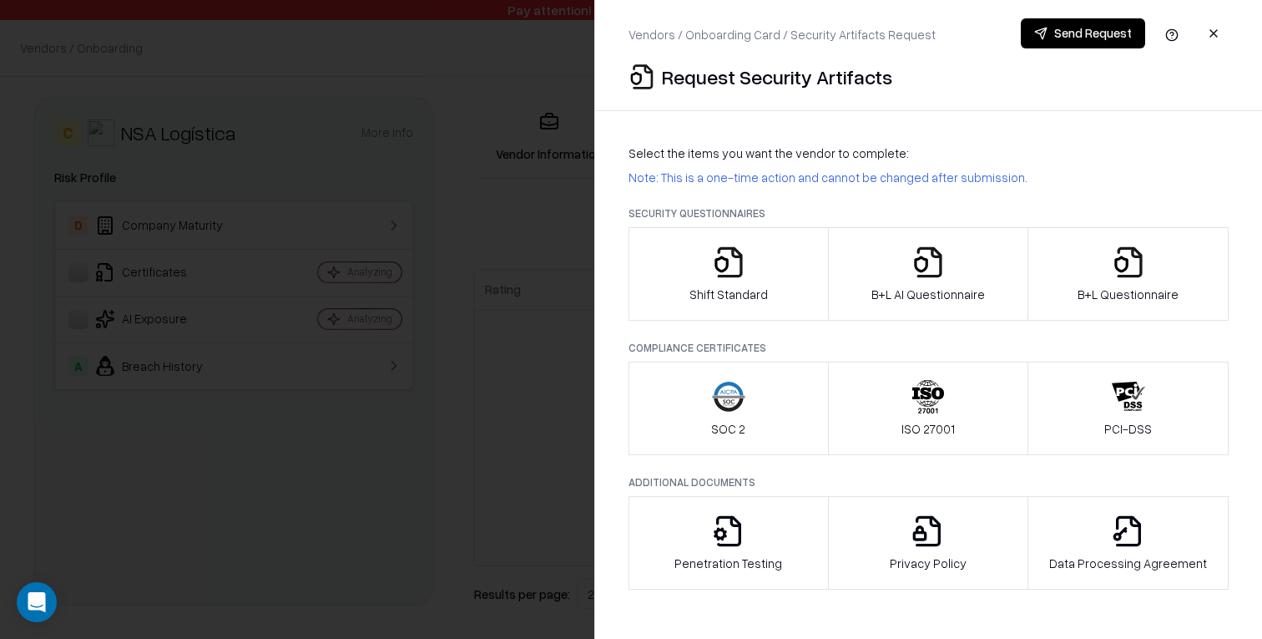
click at [927, 282] on div "B+L AI Questionnaire" at bounding box center [928, 274] width 114 height 58
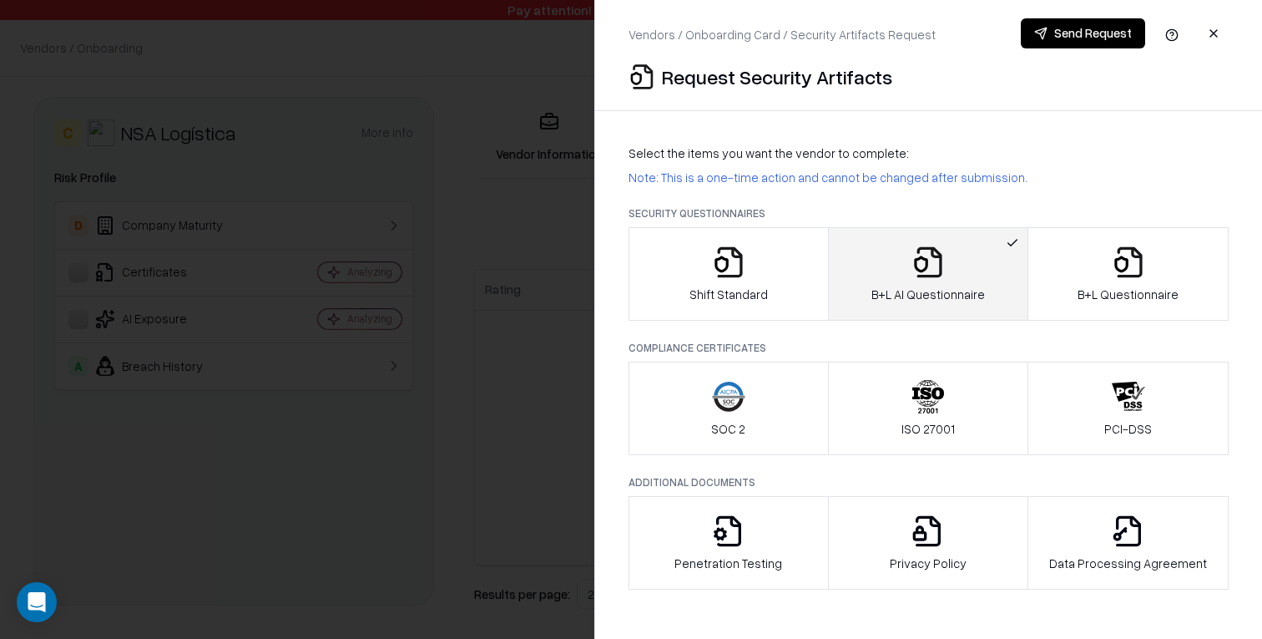
click at [1123, 282] on div "B+L Questionnaire" at bounding box center [1128, 274] width 101 height 58
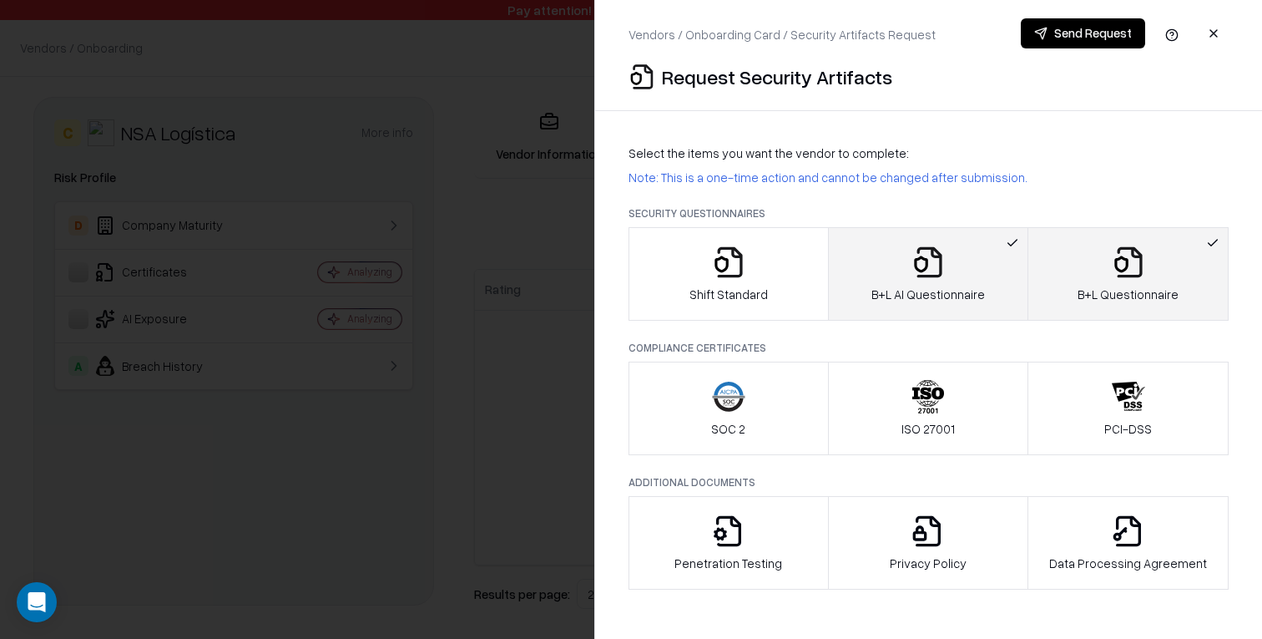
click at [1116, 38] on button "Send Request" at bounding box center [1083, 33] width 124 height 30
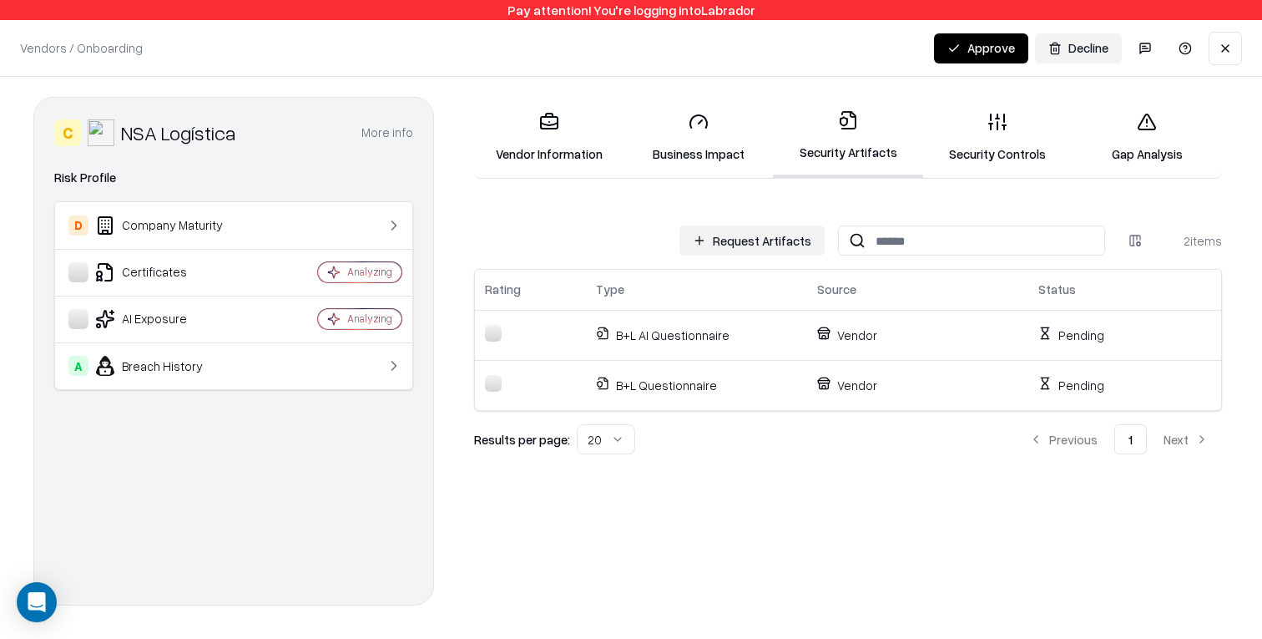
click at [1153, 133] on link "Gap Analysis" at bounding box center [1147, 137] width 149 height 78
